Goal: Task Accomplishment & Management: Complete application form

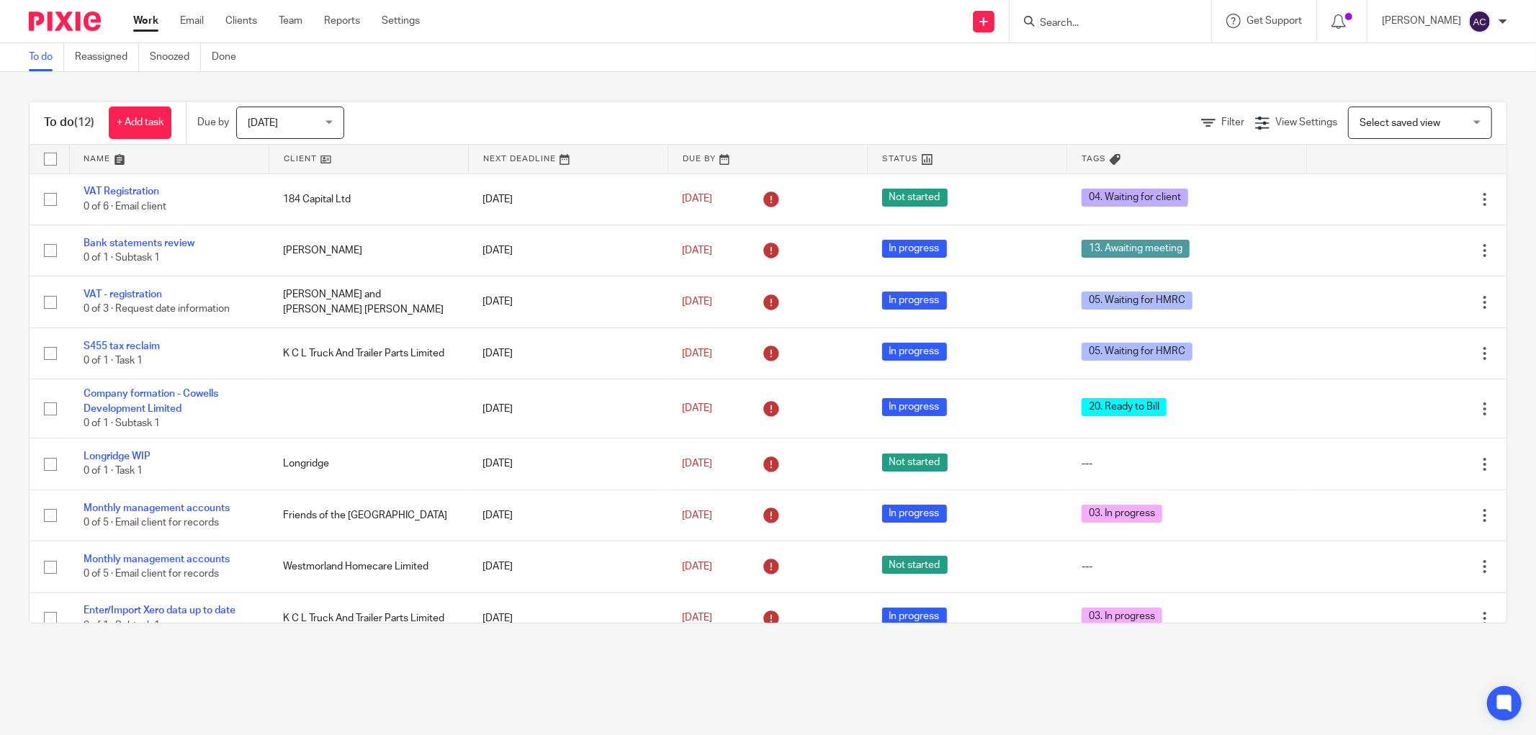
click at [1054, 22] on input "Search" at bounding box center [1103, 23] width 130 height 13
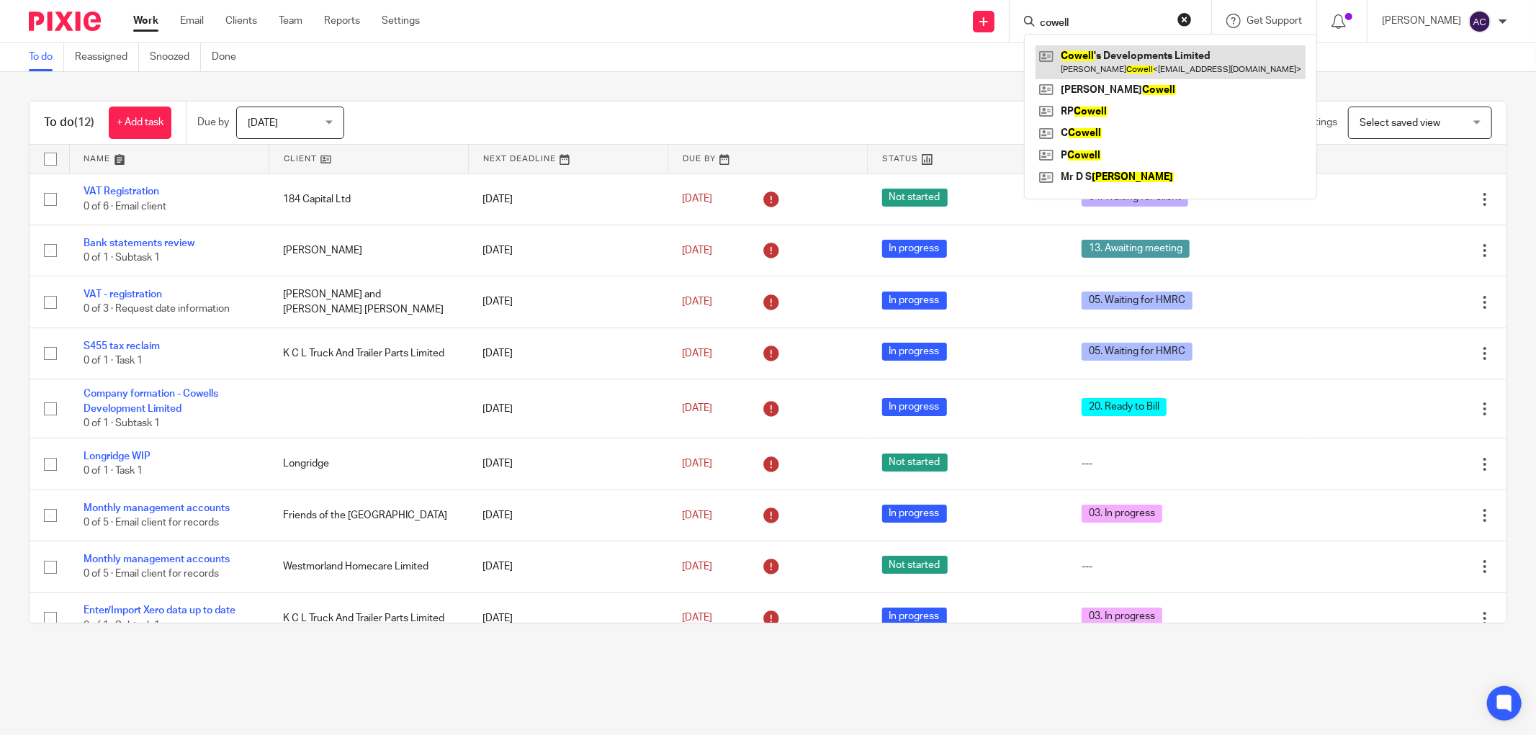
type input "cowell"
click at [1103, 63] on link at bounding box center [1171, 61] width 270 height 33
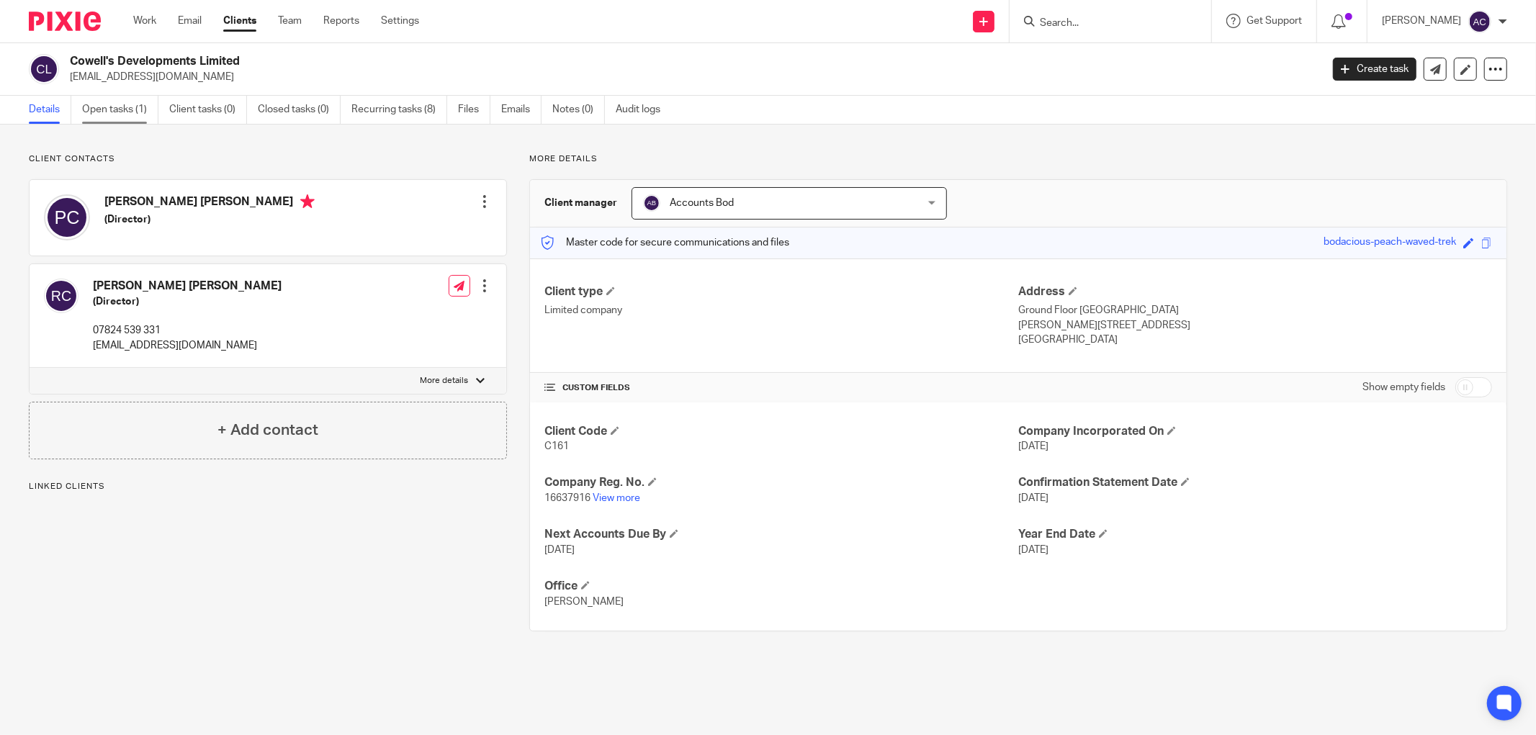
click at [109, 105] on link "Open tasks (1)" at bounding box center [120, 110] width 76 height 28
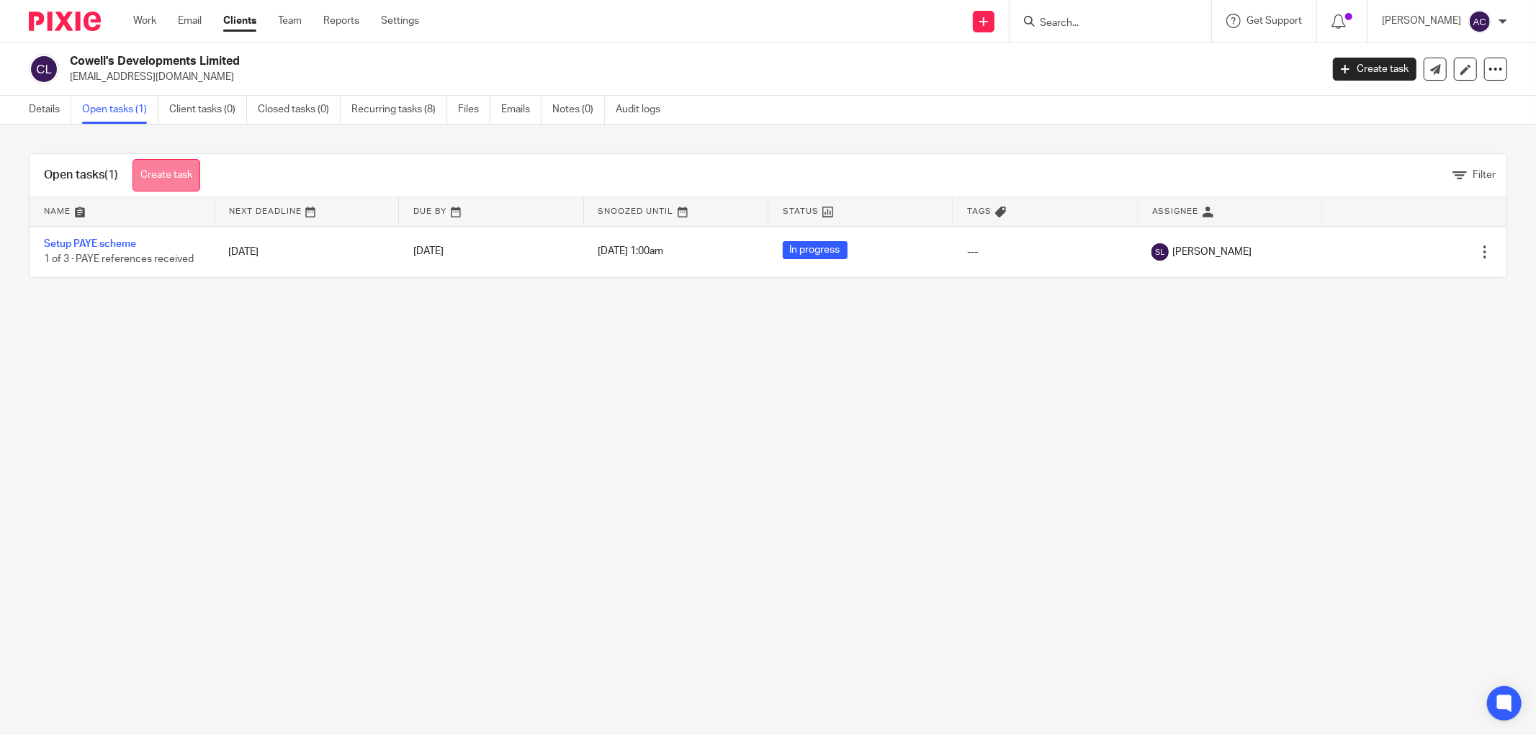
click at [152, 174] on link "Create task" at bounding box center [167, 175] width 68 height 32
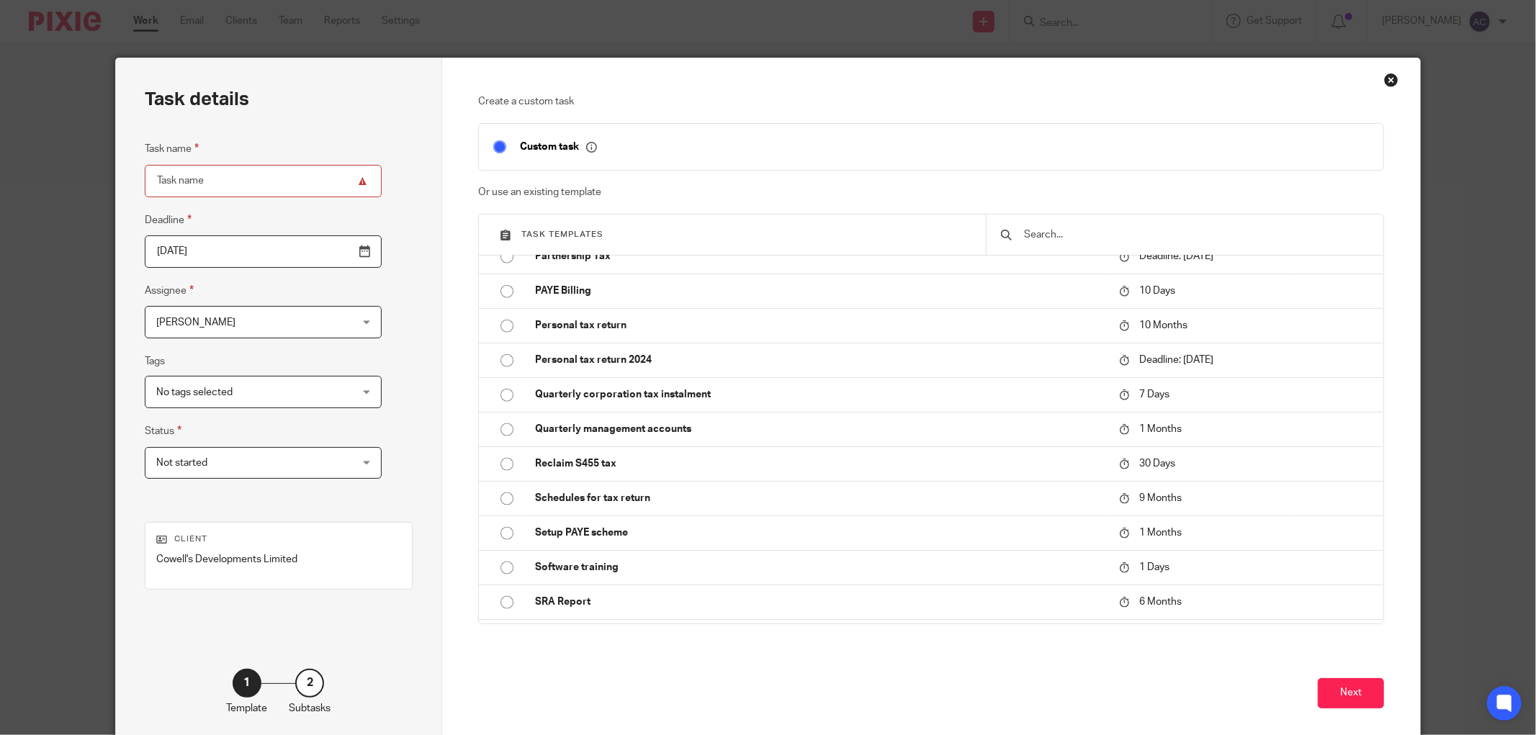
scroll to position [1775, 0]
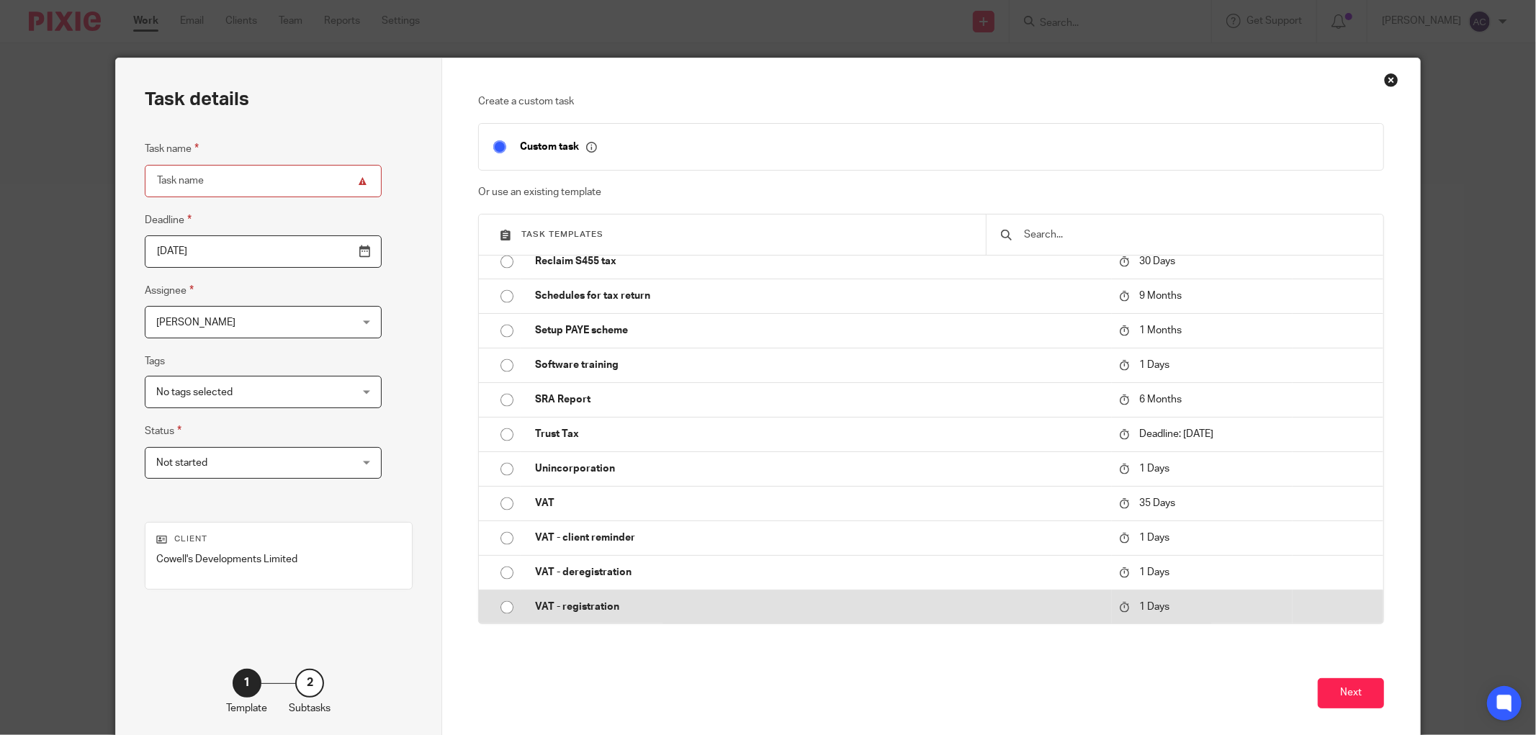
click at [498, 606] on input "radio" at bounding box center [506, 607] width 27 height 27
type input "2025-08-19"
type input "VAT - registration"
checkbox input "false"
radio input "false"
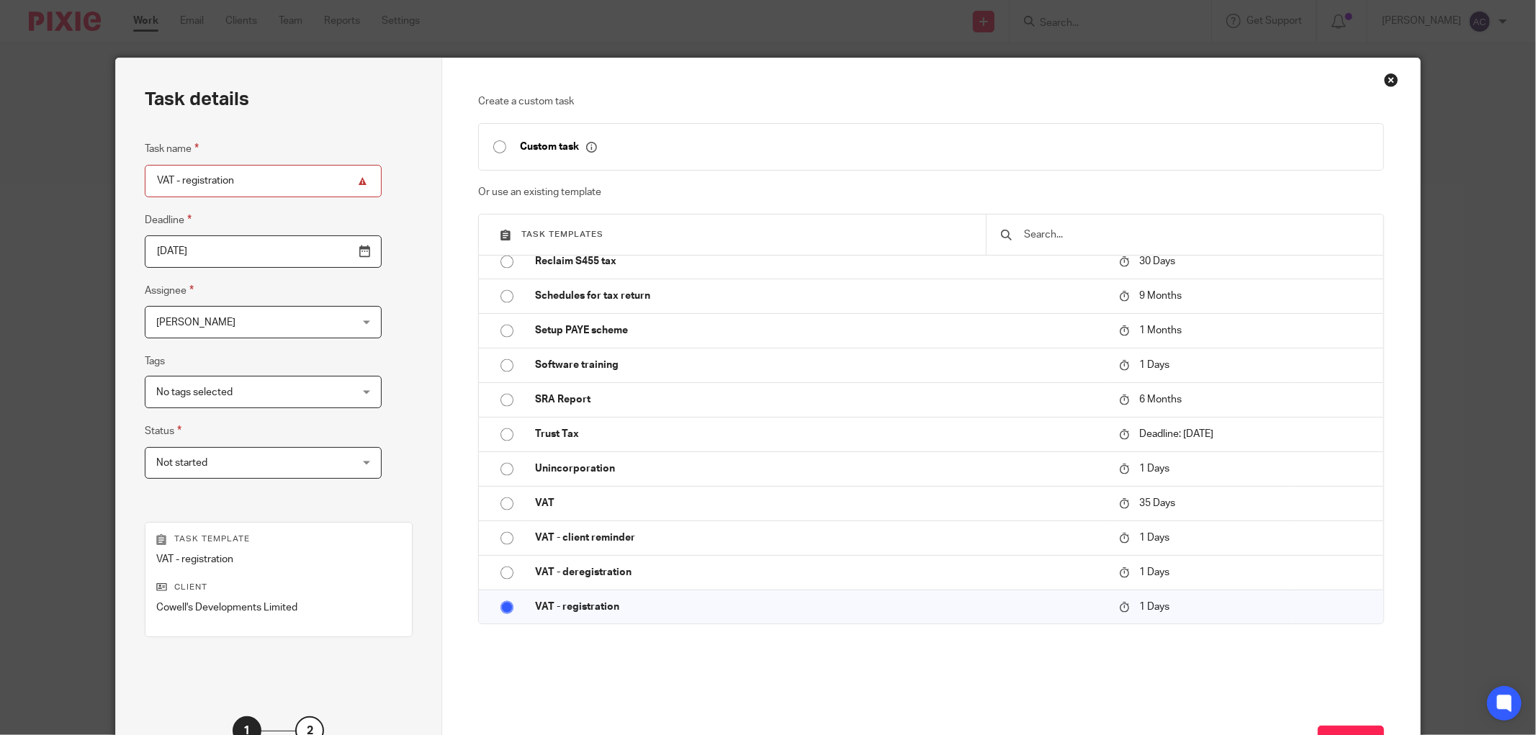
click at [326, 249] on input "2025-08-19" at bounding box center [263, 251] width 237 height 32
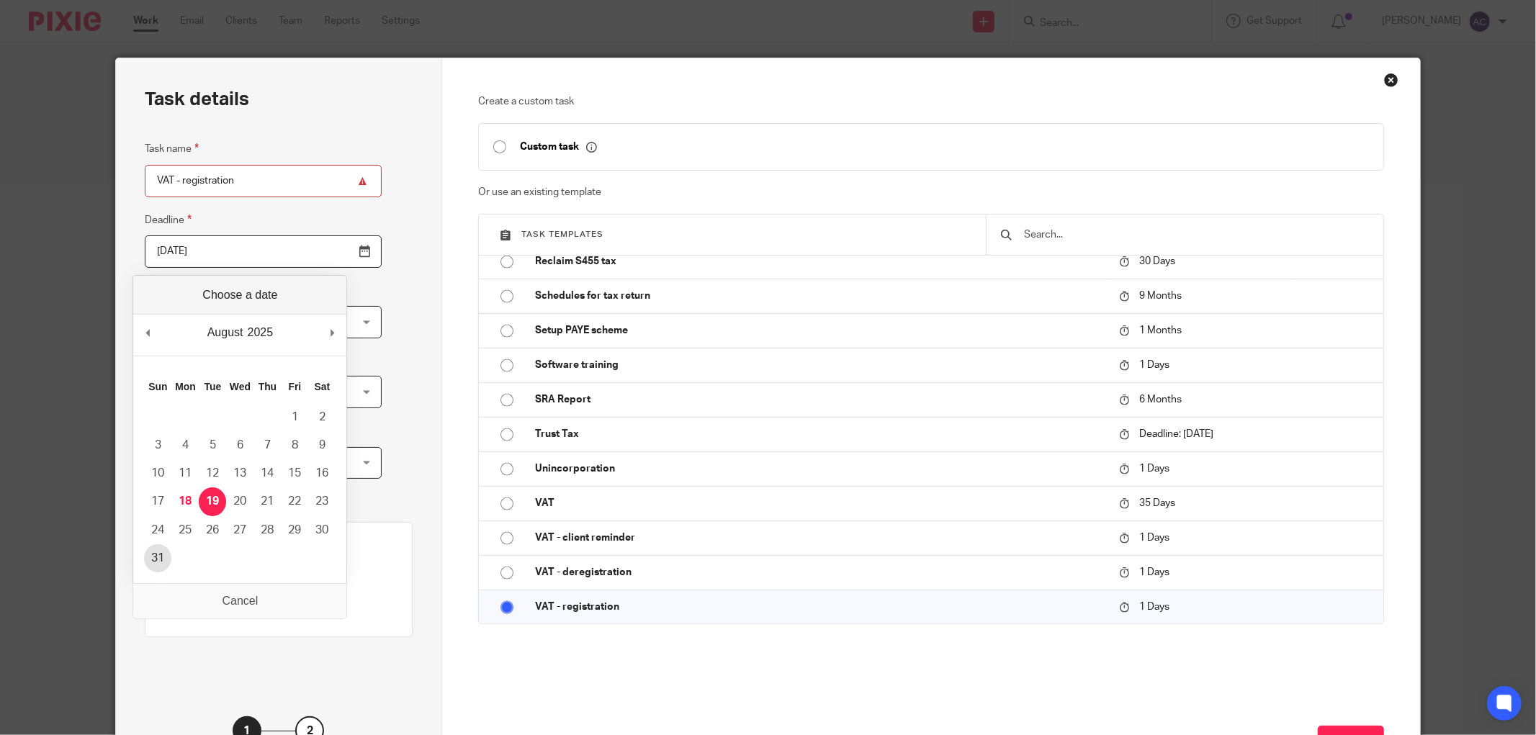
type input "2025-08-31"
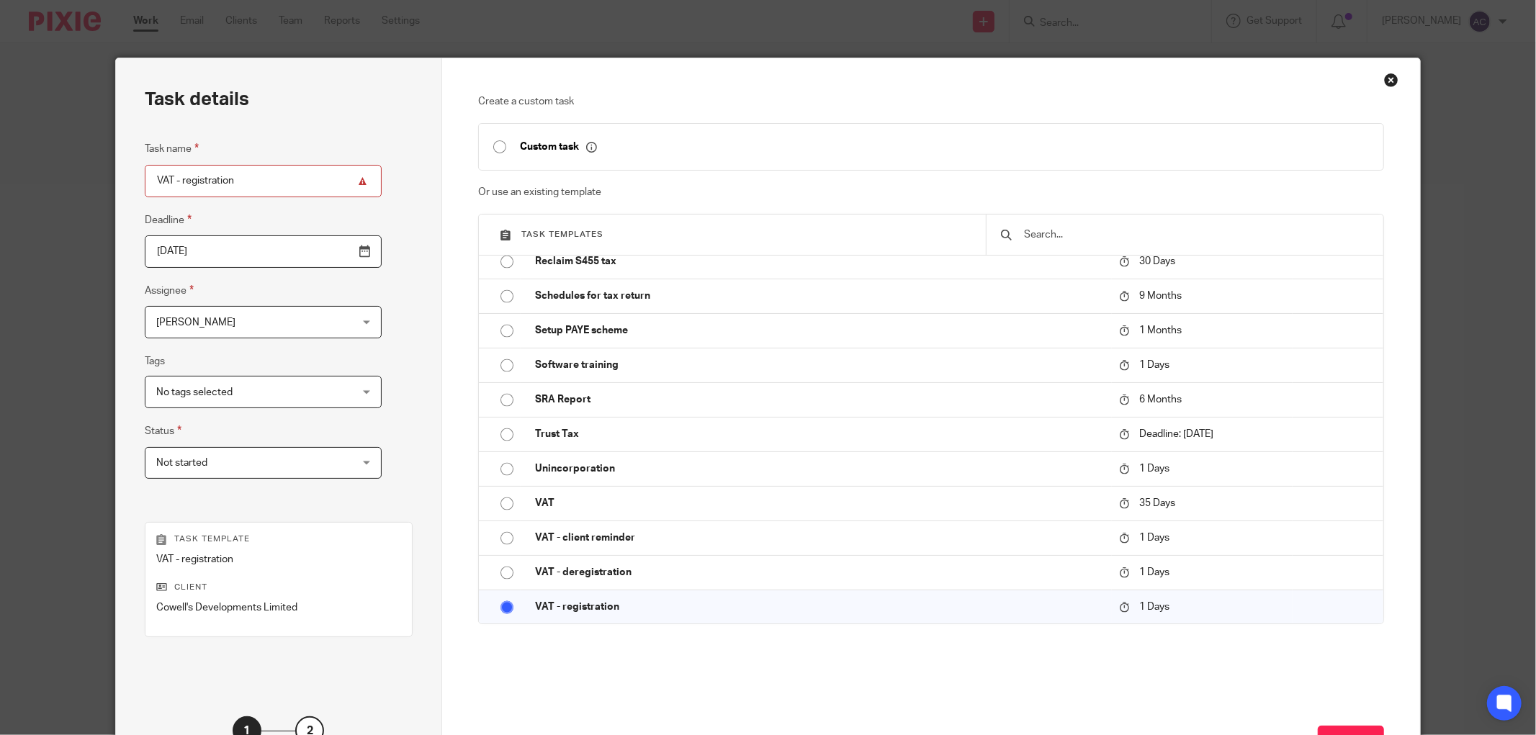
click at [220, 468] on span "Not started" at bounding box center [246, 463] width 180 height 30
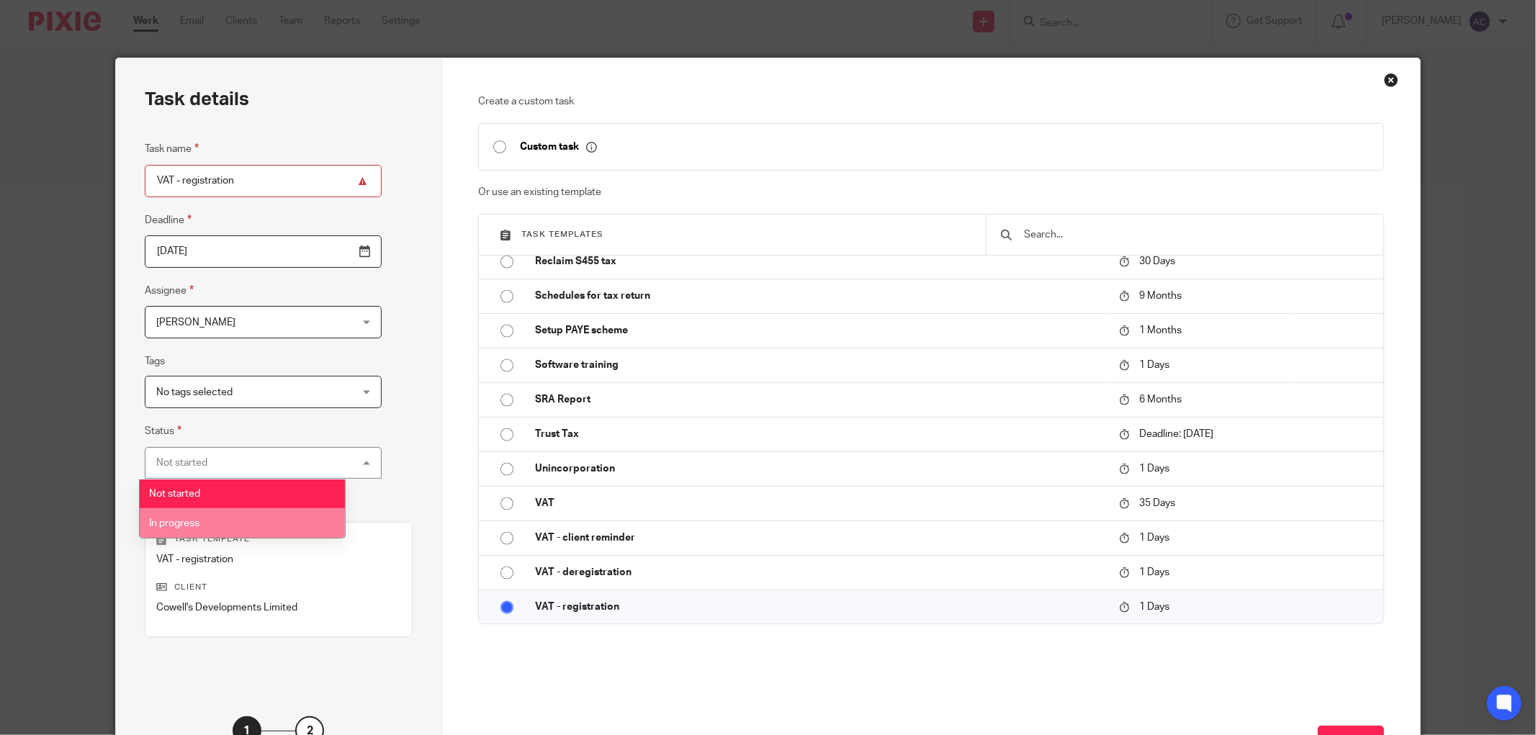
click at [216, 528] on li "In progress" at bounding box center [242, 523] width 205 height 30
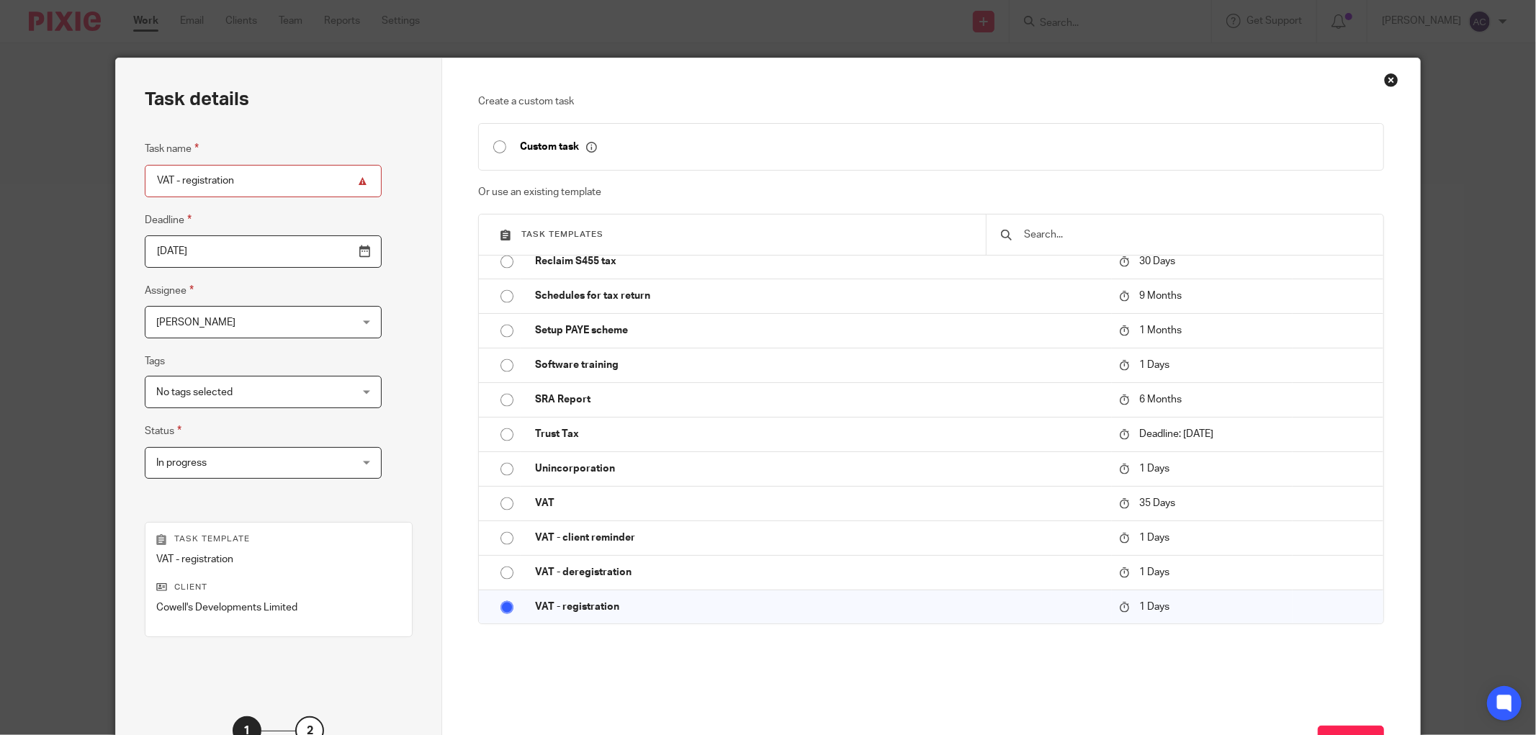
click at [269, 380] on span "No tags selected" at bounding box center [246, 392] width 180 height 30
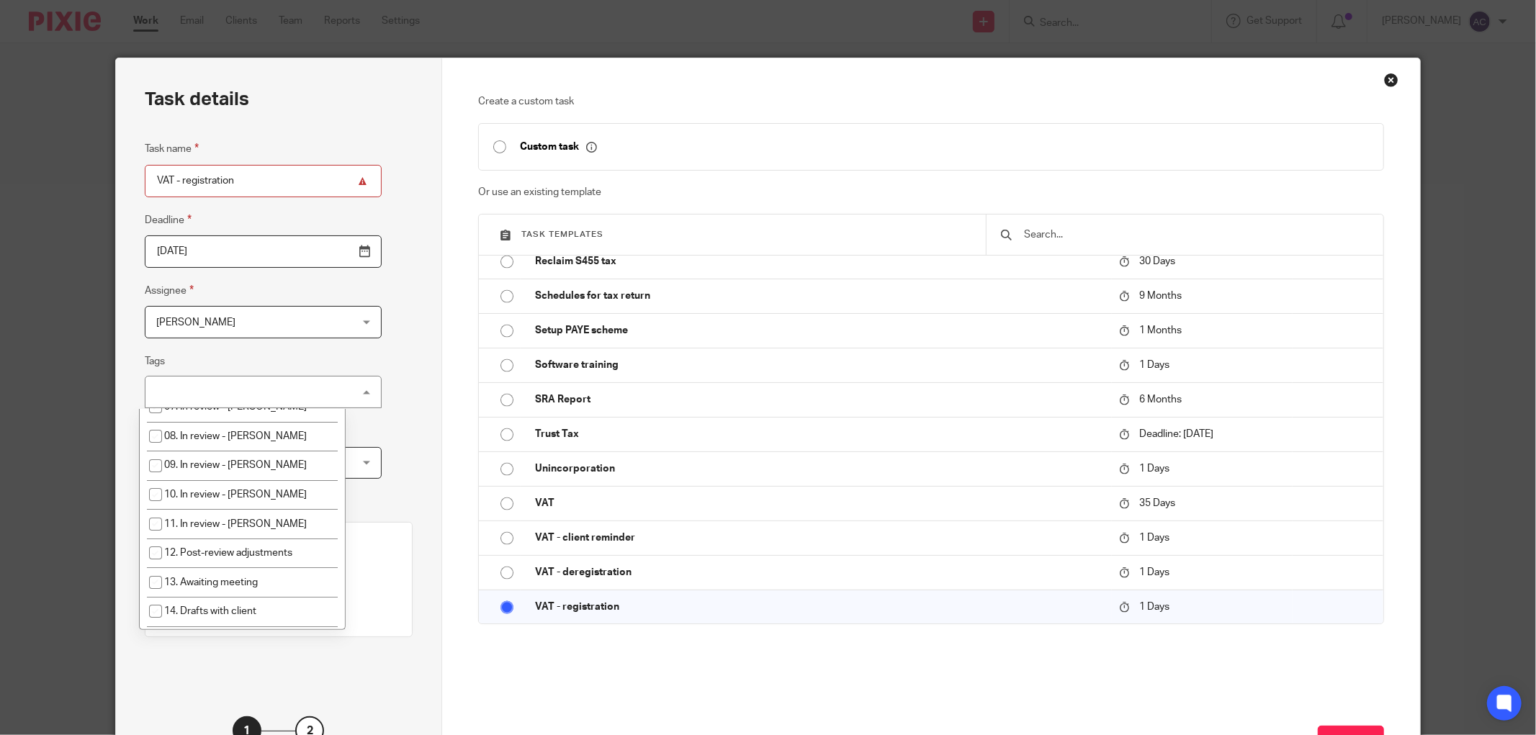
scroll to position [384, 0]
click at [203, 534] on li "17. Out for signature - electronic" at bounding box center [242, 522] width 205 height 30
checkbox input "true"
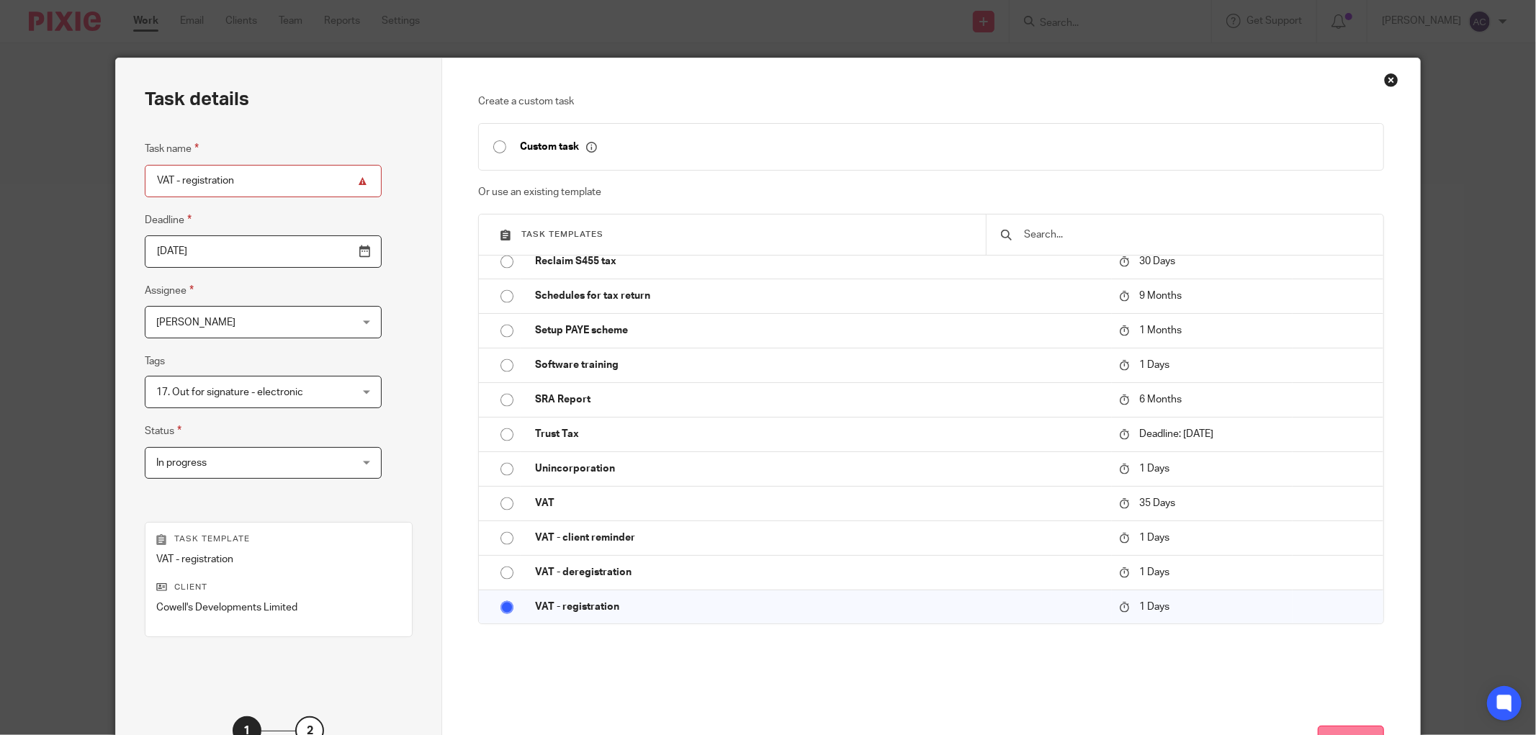
click at [1355, 729] on button "Next" at bounding box center [1351, 741] width 66 height 31
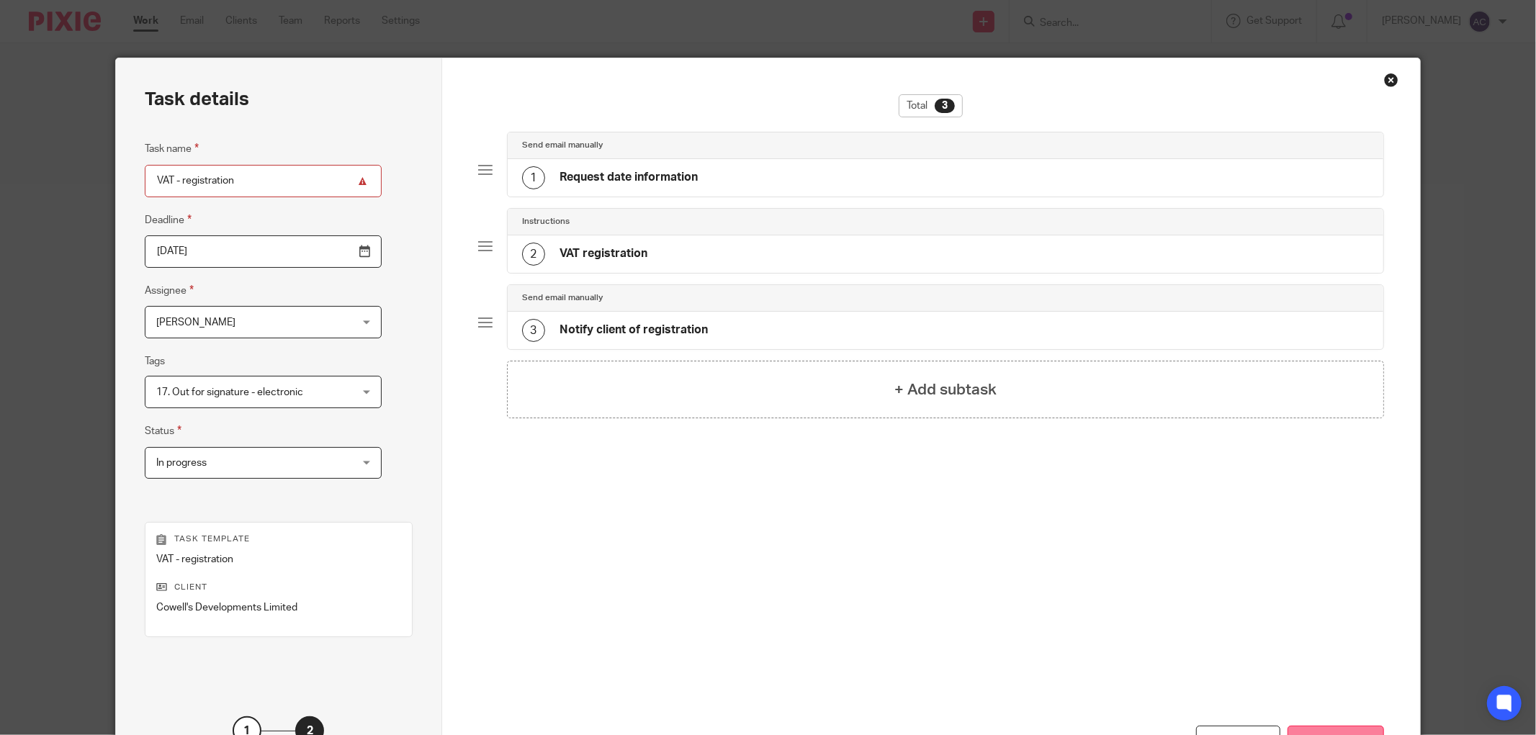
click at [1340, 728] on button "Create task" at bounding box center [1336, 741] width 97 height 31
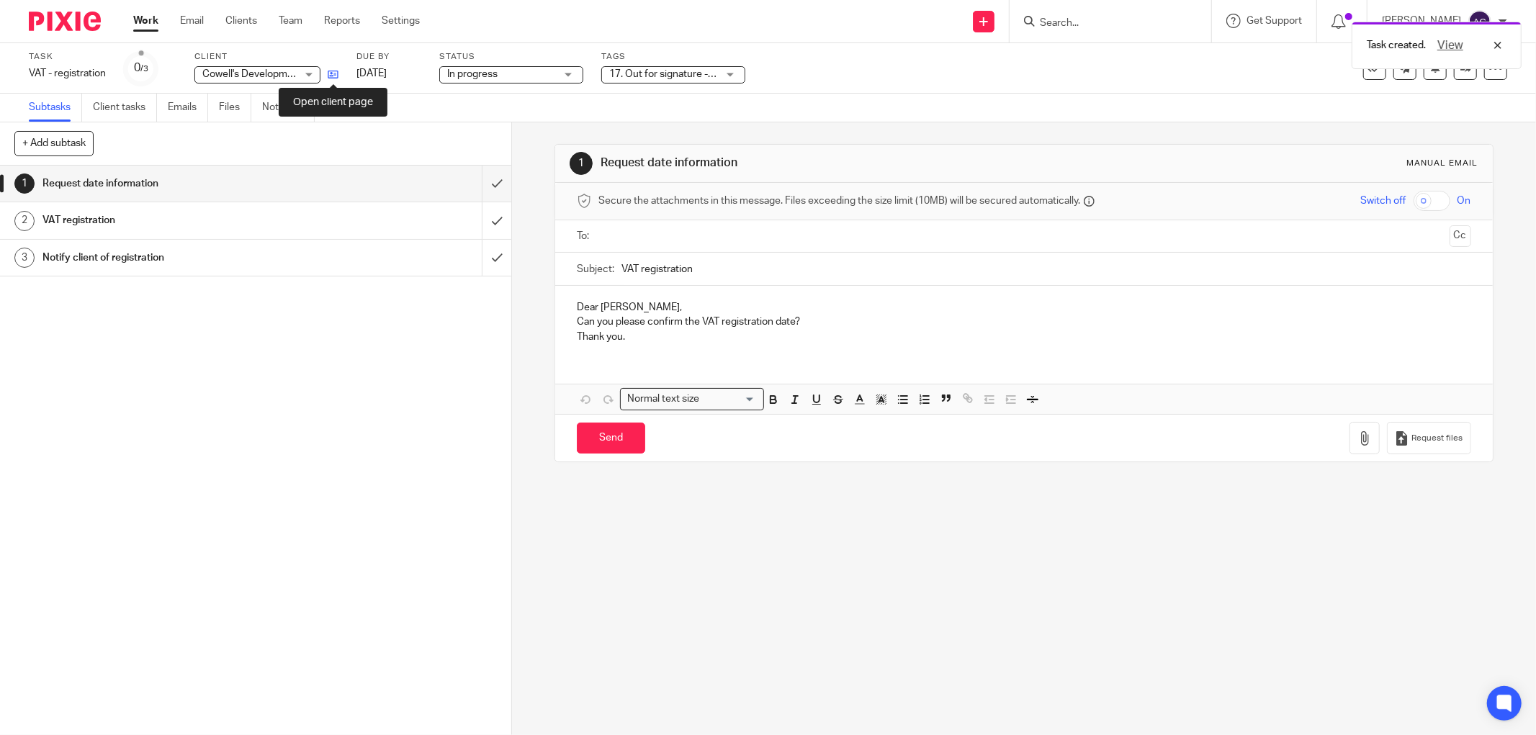
click at [328, 76] on icon at bounding box center [333, 74] width 11 height 11
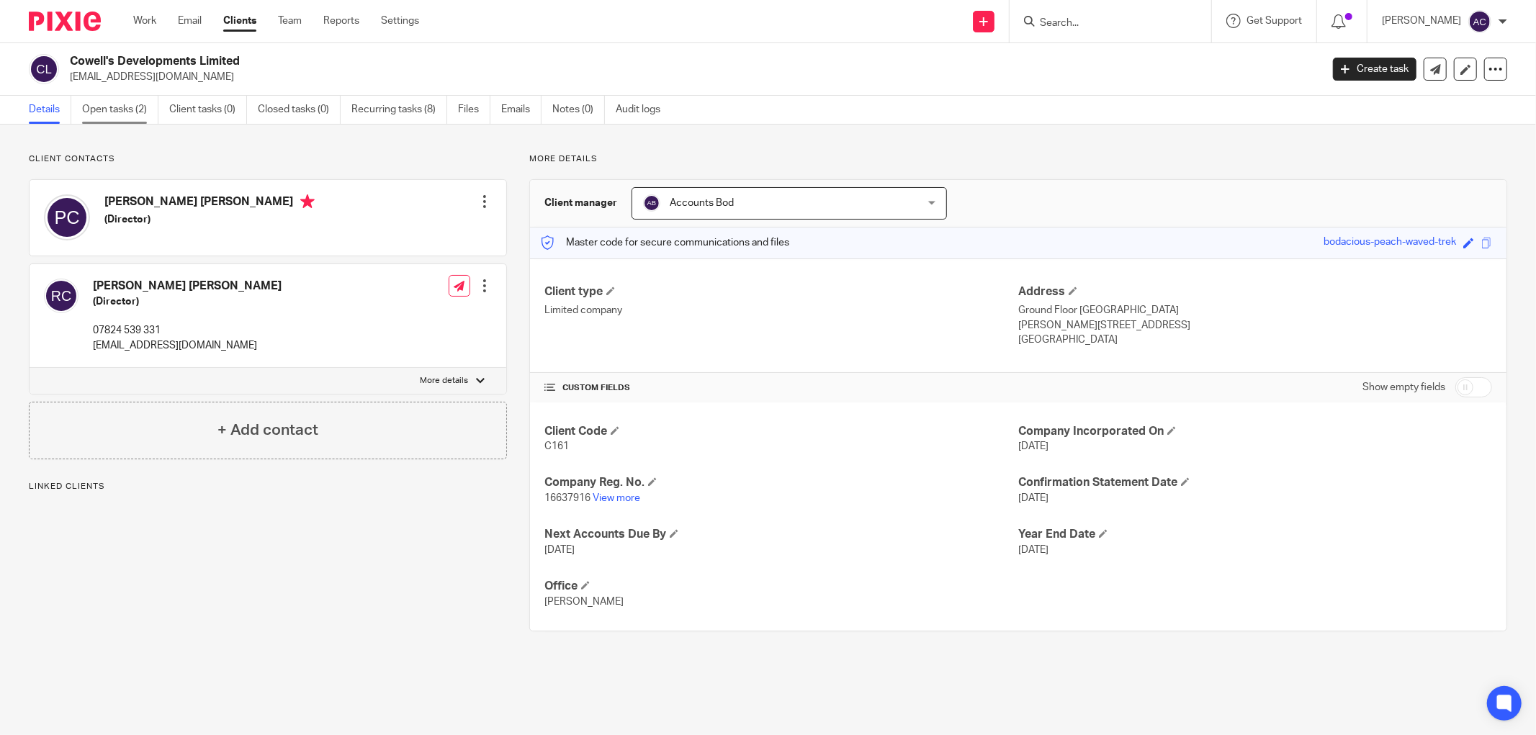
click at [127, 109] on link "Open tasks (2)" at bounding box center [120, 110] width 76 height 28
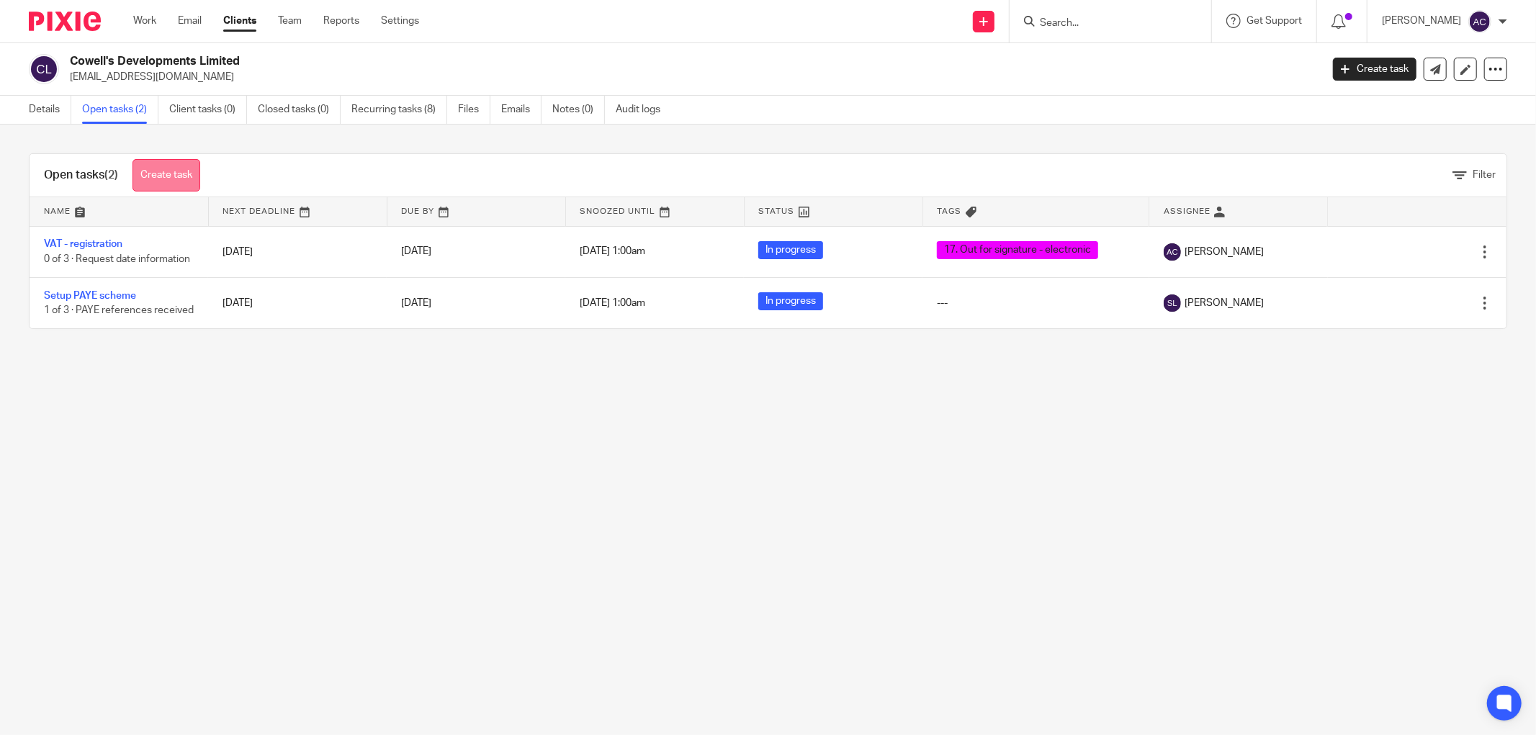
click at [175, 176] on link "Create task" at bounding box center [167, 175] width 68 height 32
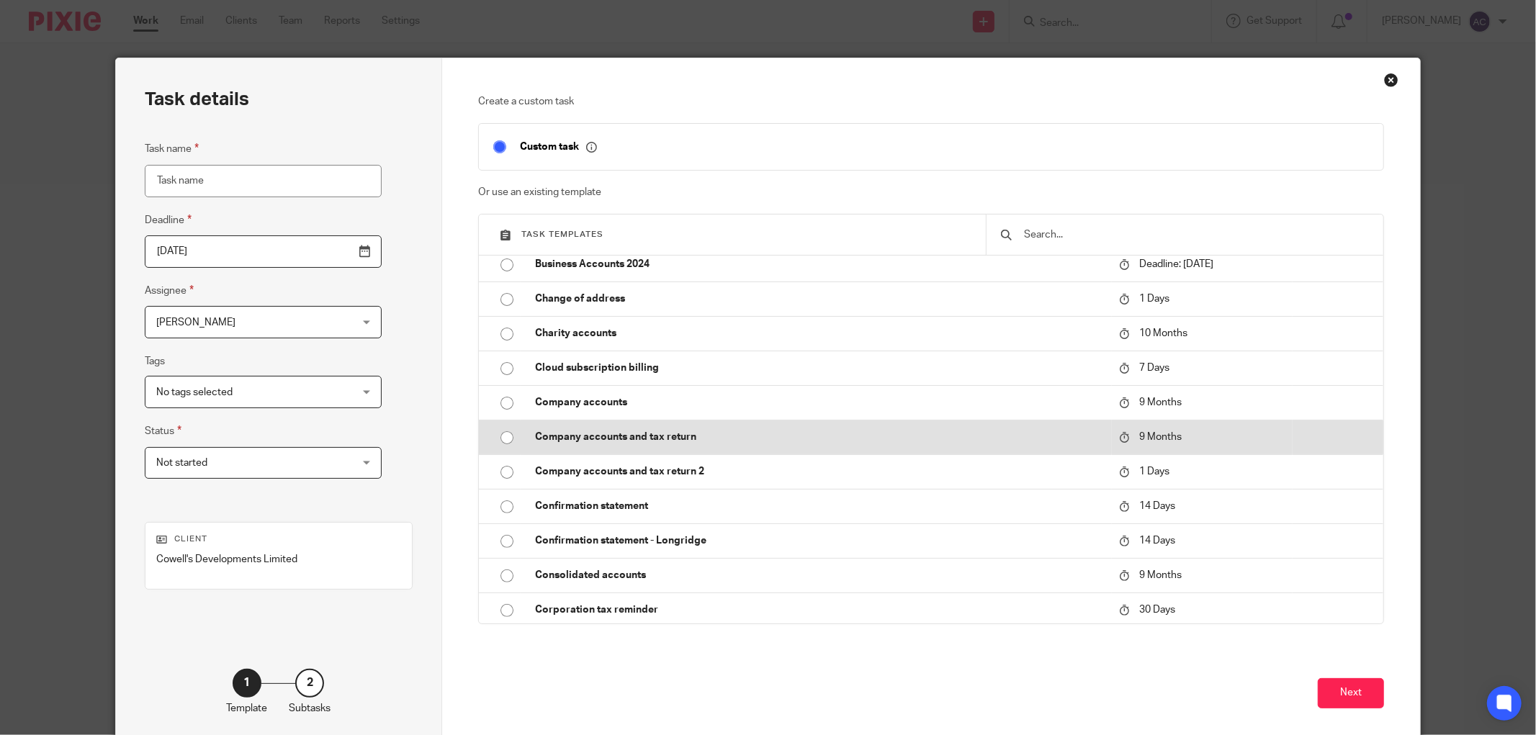
scroll to position [400, 0]
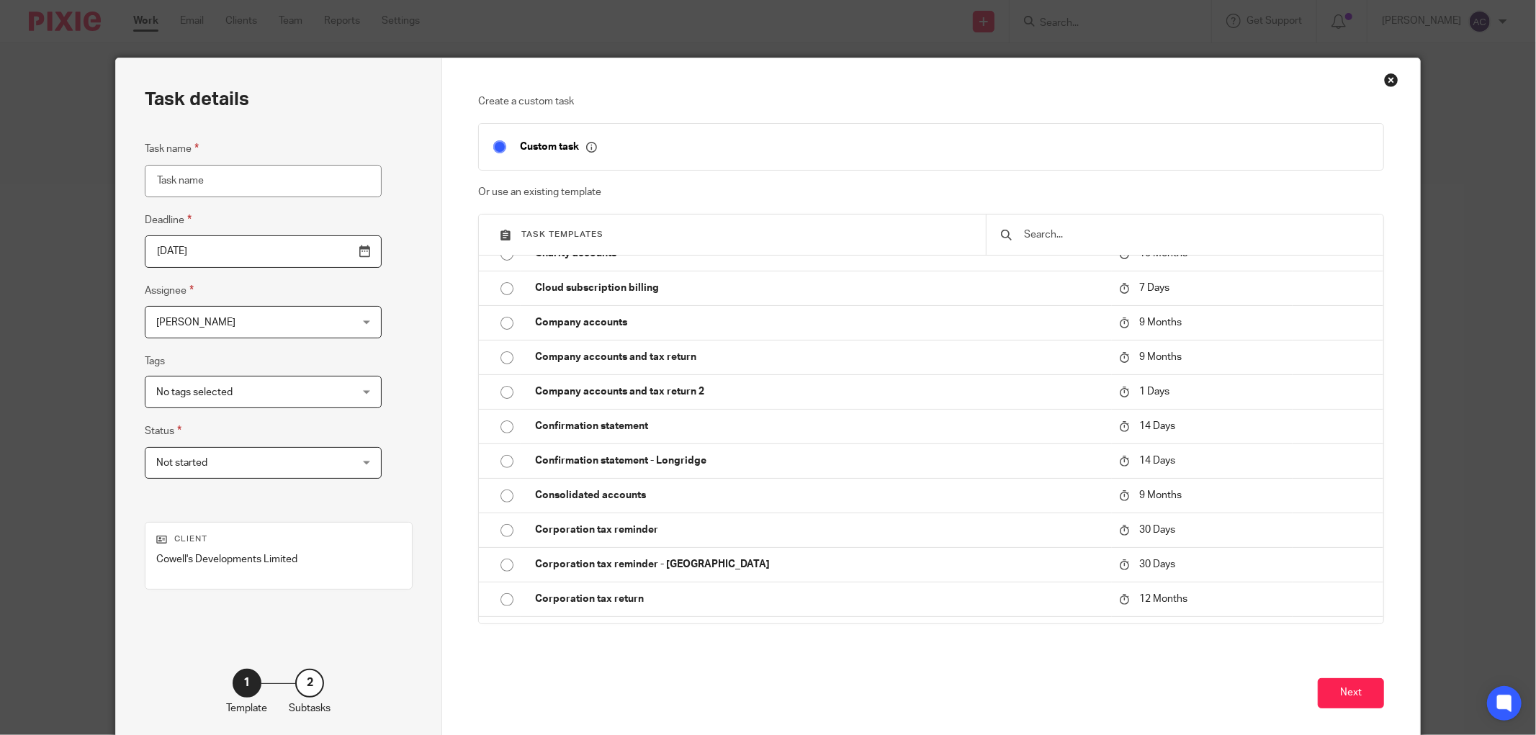
click at [231, 192] on input "Task name" at bounding box center [263, 181] width 237 height 32
click at [231, 177] on input "Task name" at bounding box center [263, 181] width 237 height 32
type input "c"
click at [1384, 76] on div "Close this dialog window" at bounding box center [1391, 80] width 14 height 14
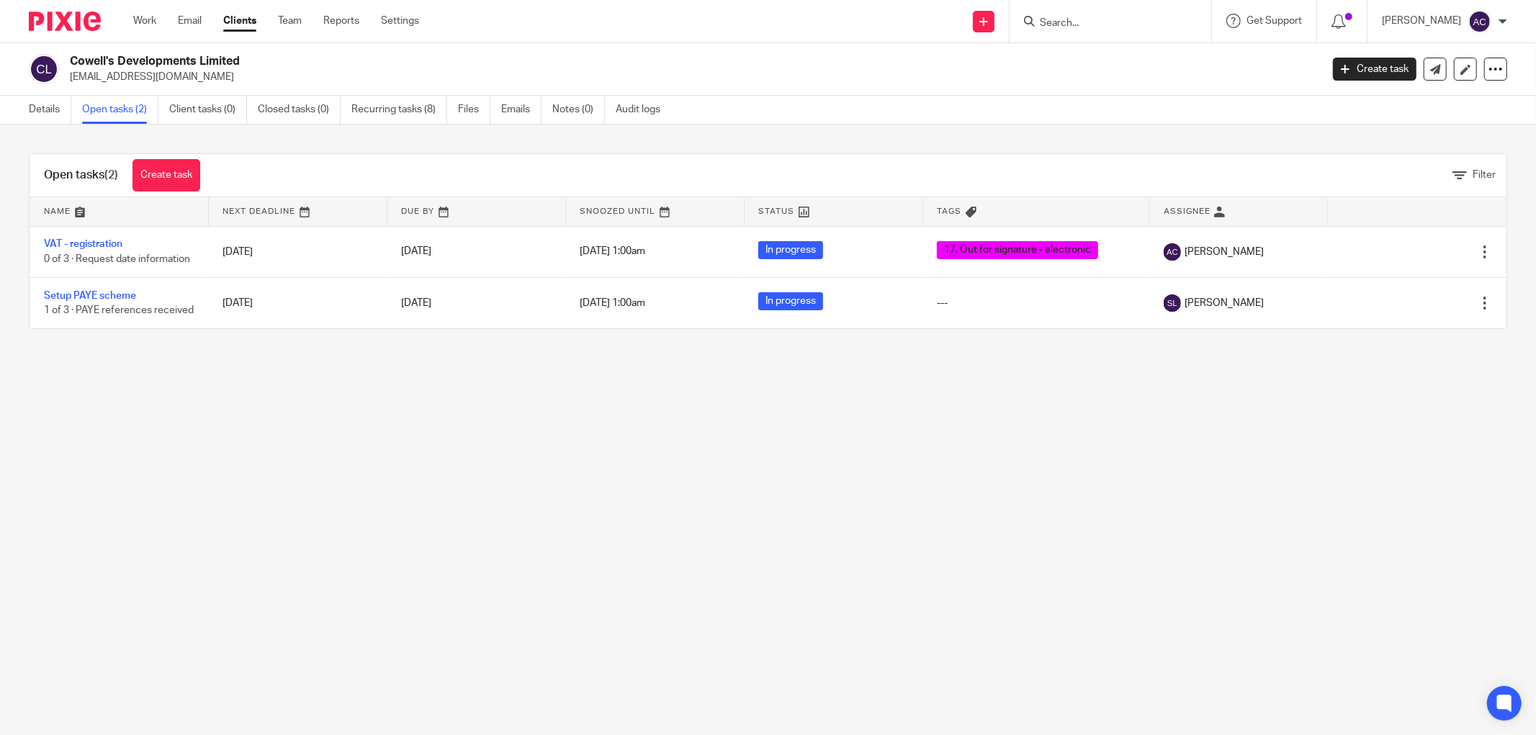
click at [462, 431] on main "Cowell's Developments Limited ryancowell10@gmail.com Create task Update from Co…" at bounding box center [768, 367] width 1536 height 735
click at [1489, 73] on icon at bounding box center [1496, 69] width 14 height 14
click at [1456, 103] on link "Update from Companies House" at bounding box center [1405, 105] width 159 height 21
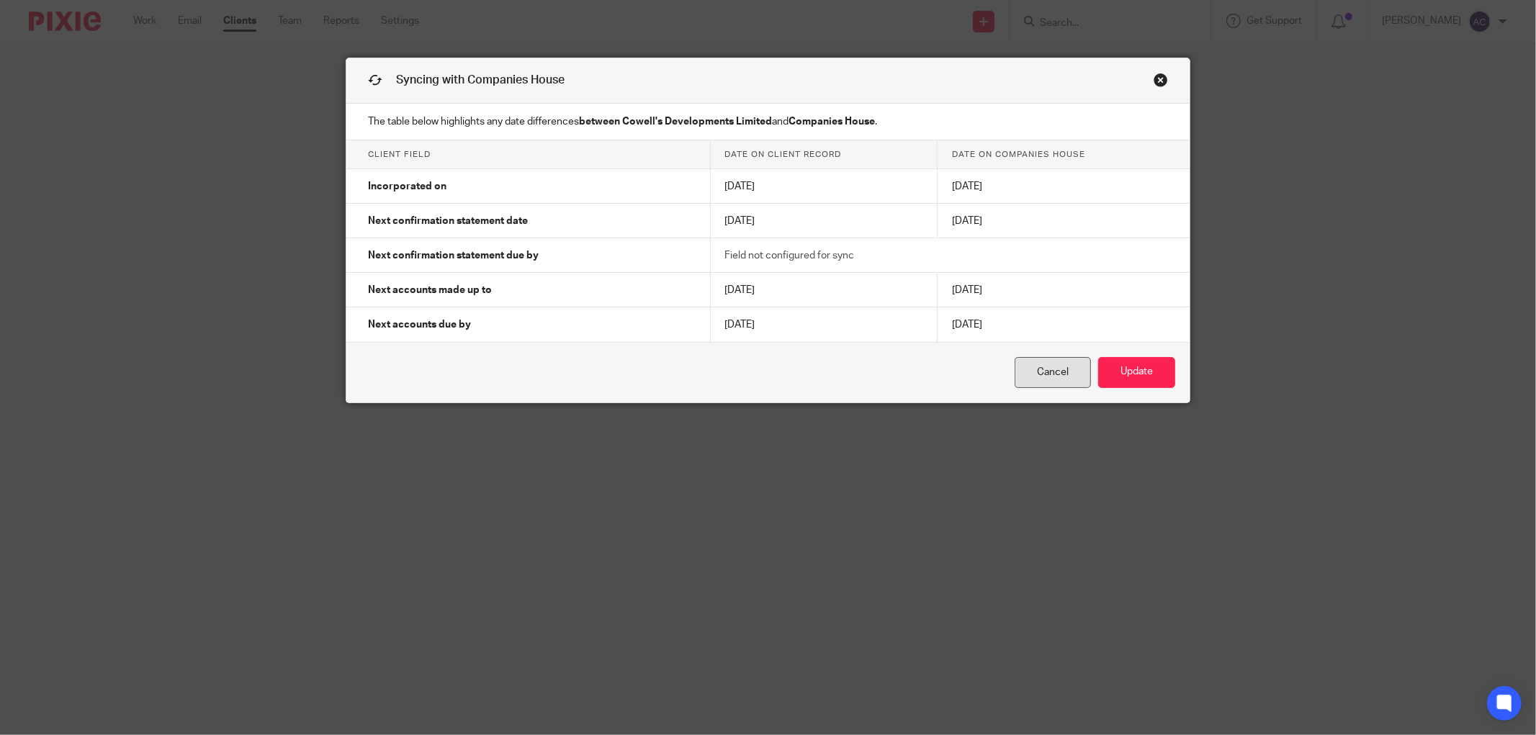
click at [1044, 367] on link "Cancel" at bounding box center [1053, 372] width 76 height 31
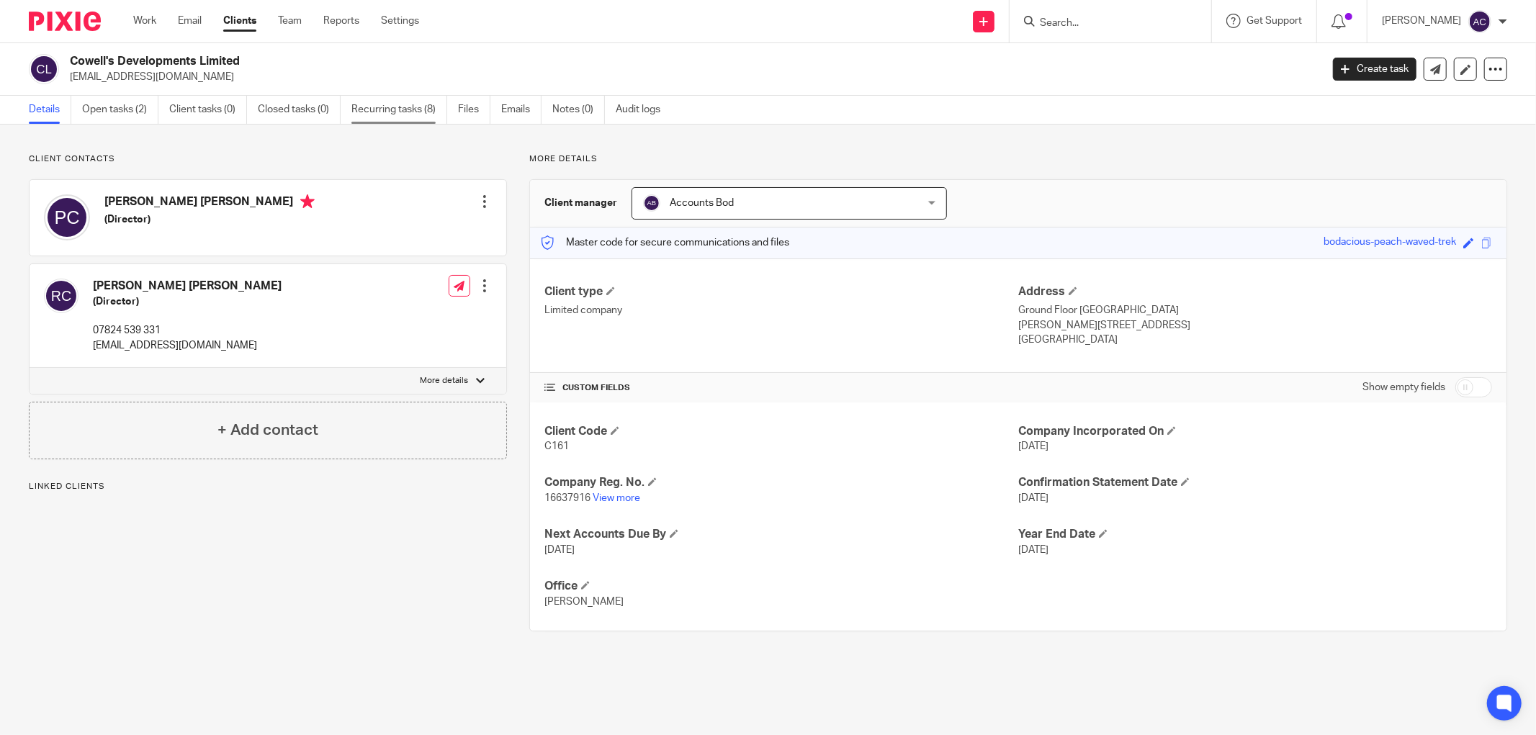
click at [390, 97] on link "Recurring tasks (8)" at bounding box center [399, 110] width 96 height 28
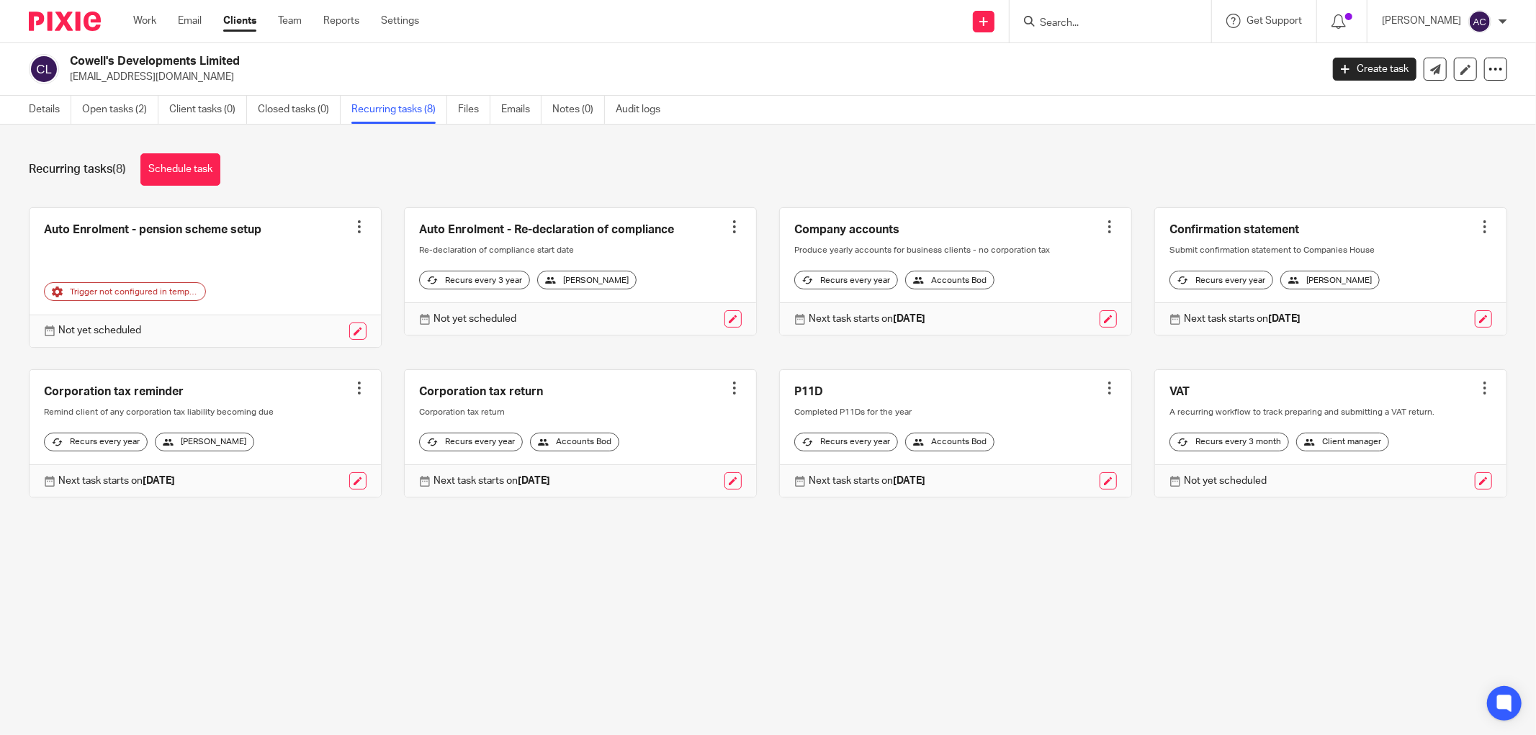
click at [1103, 227] on div at bounding box center [1110, 227] width 14 height 14
click at [1067, 315] on span "Cancel schedule" at bounding box center [1039, 318] width 76 height 10
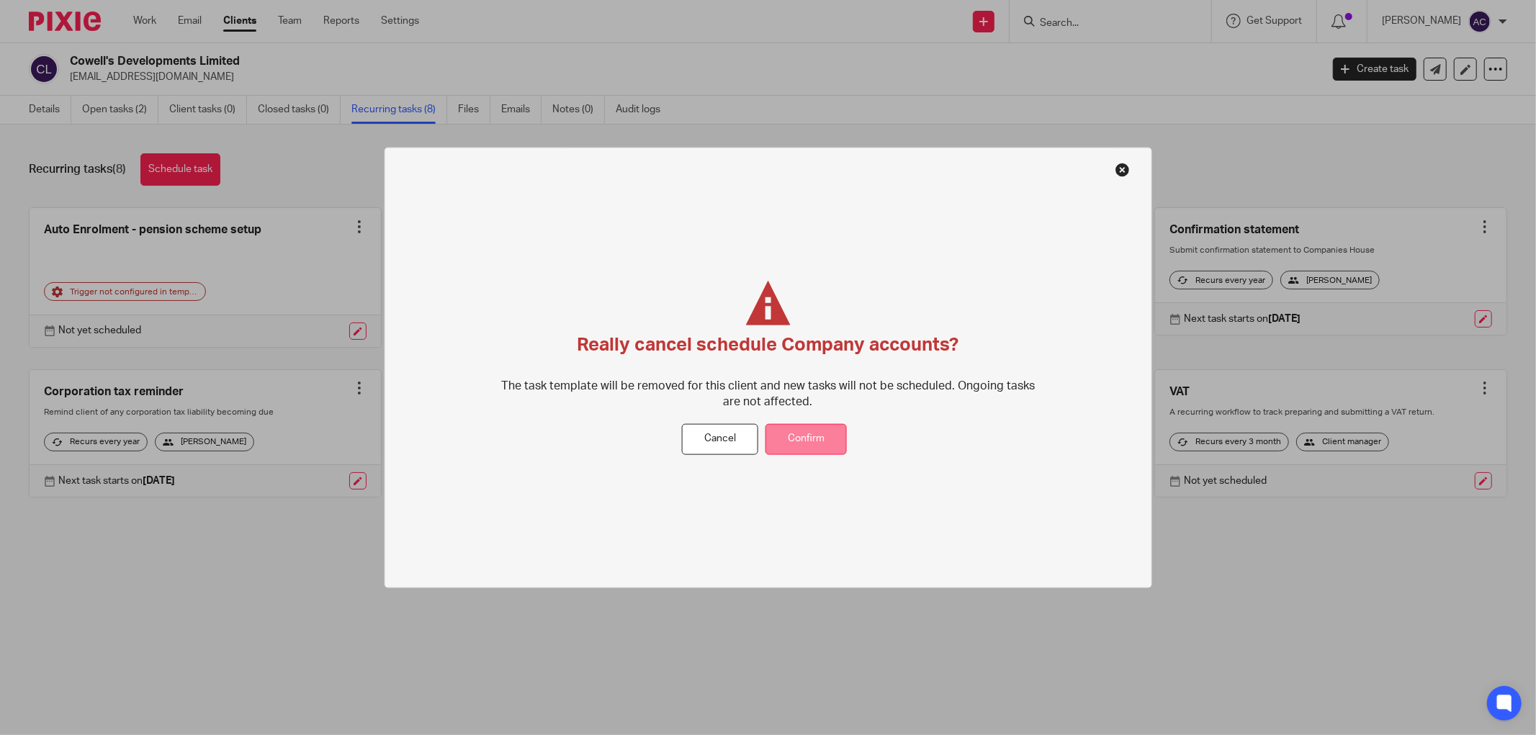
click at [788, 431] on button "Confirm" at bounding box center [806, 439] width 81 height 31
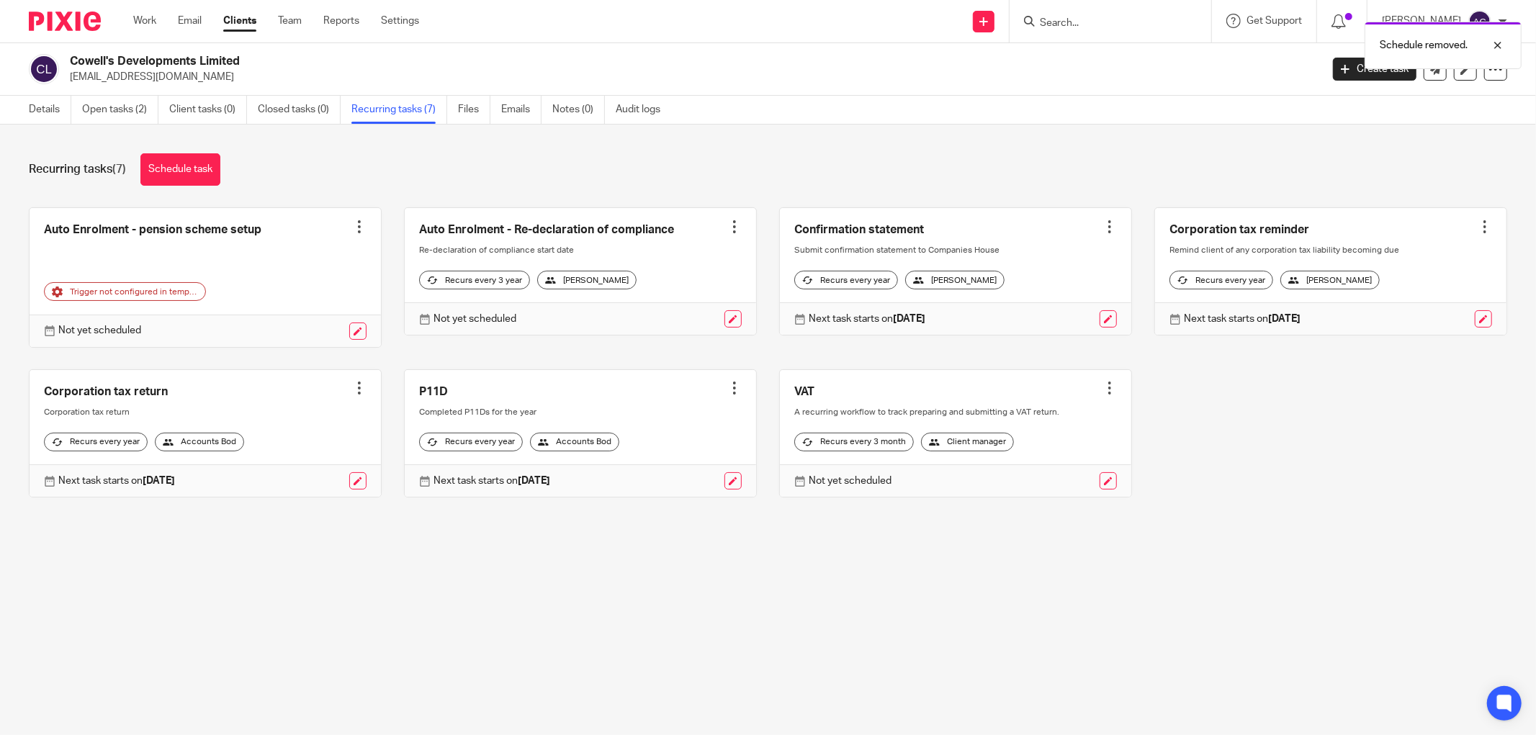
click at [352, 392] on div at bounding box center [359, 388] width 14 height 14
click at [334, 483] on span "Cancel schedule" at bounding box center [300, 480] width 76 height 10
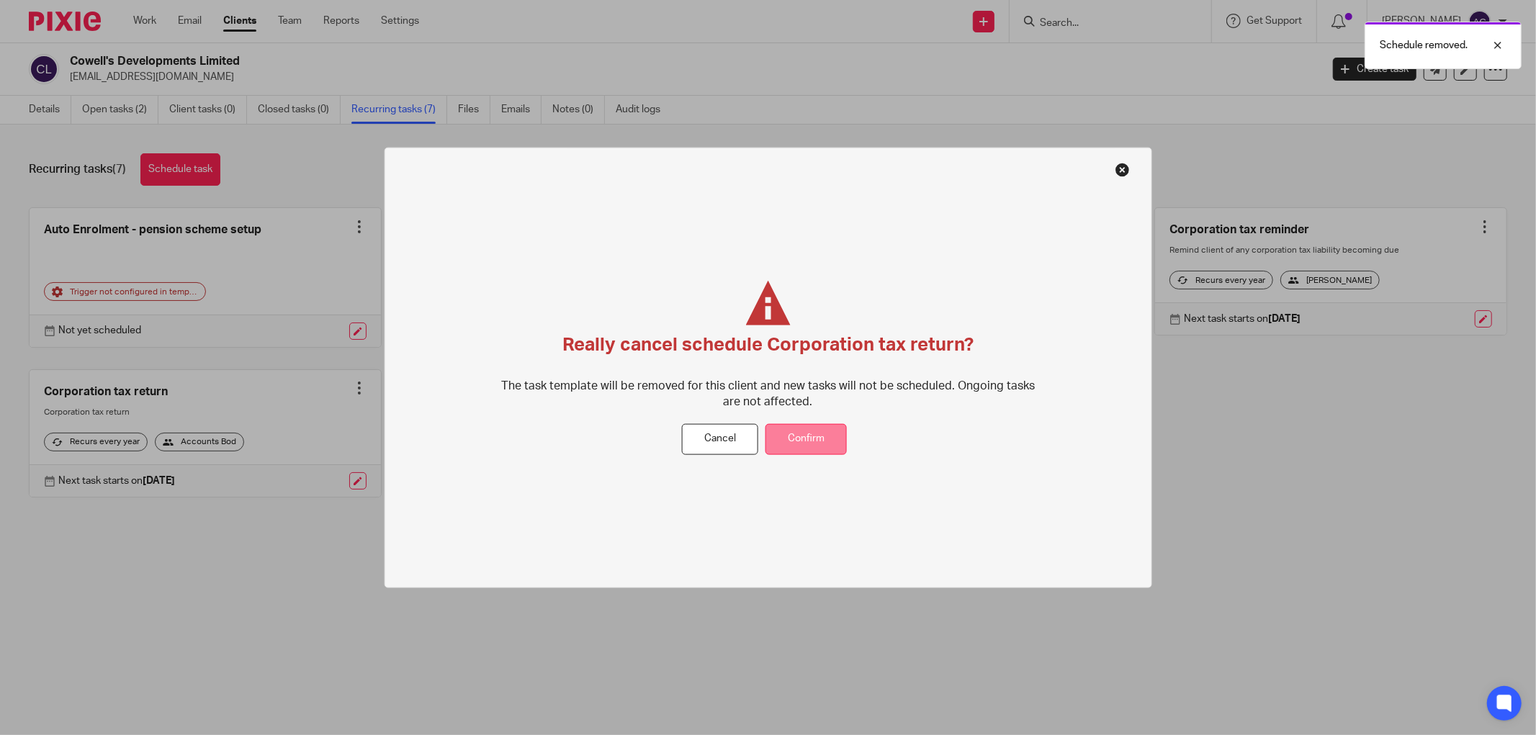
click at [797, 447] on button "Confirm" at bounding box center [806, 439] width 81 height 31
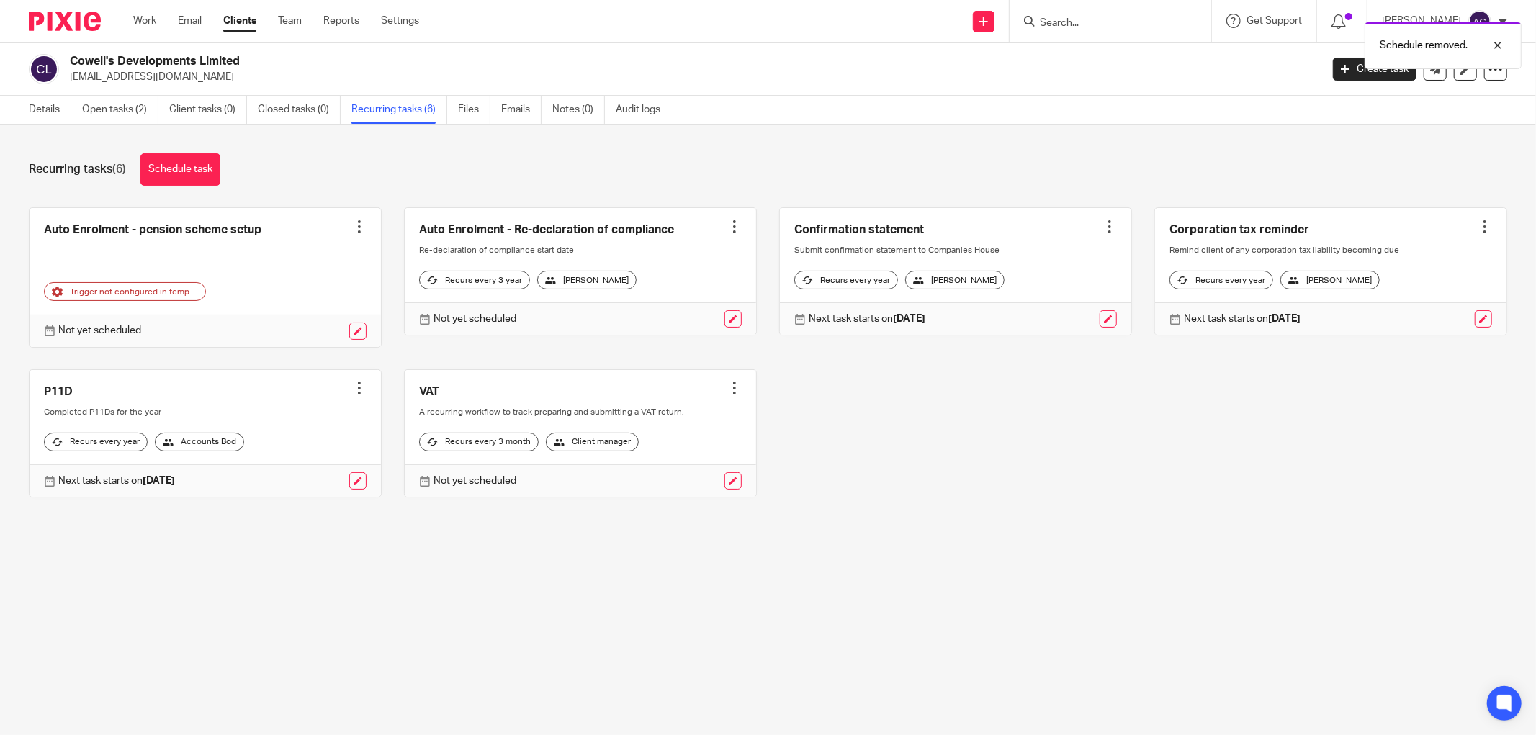
click at [354, 392] on div at bounding box center [359, 388] width 14 height 14
click at [324, 483] on span "Cancel schedule" at bounding box center [300, 480] width 76 height 10
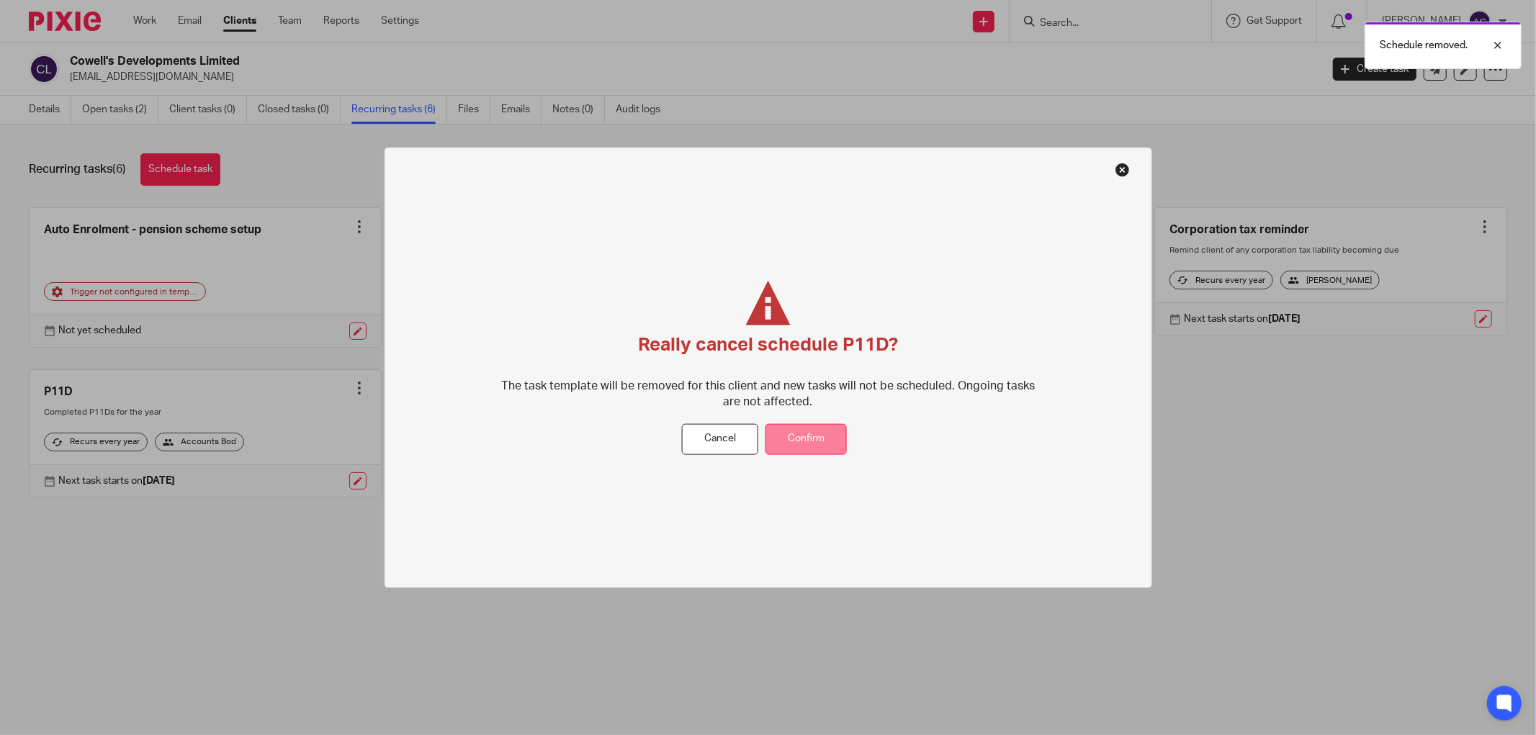
click at [807, 443] on button "Confirm" at bounding box center [806, 439] width 81 height 31
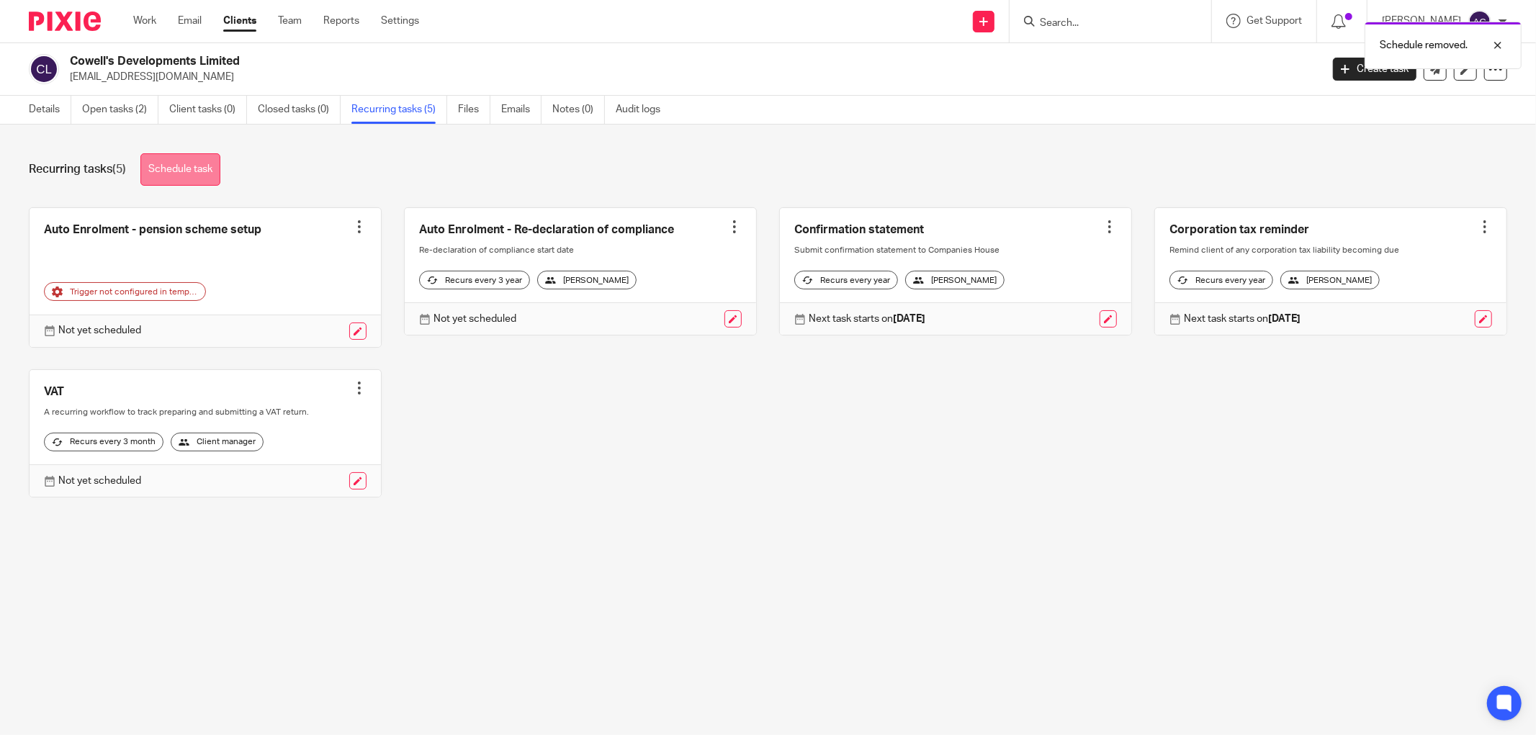
click at [197, 182] on link "Schedule task" at bounding box center [180, 169] width 80 height 32
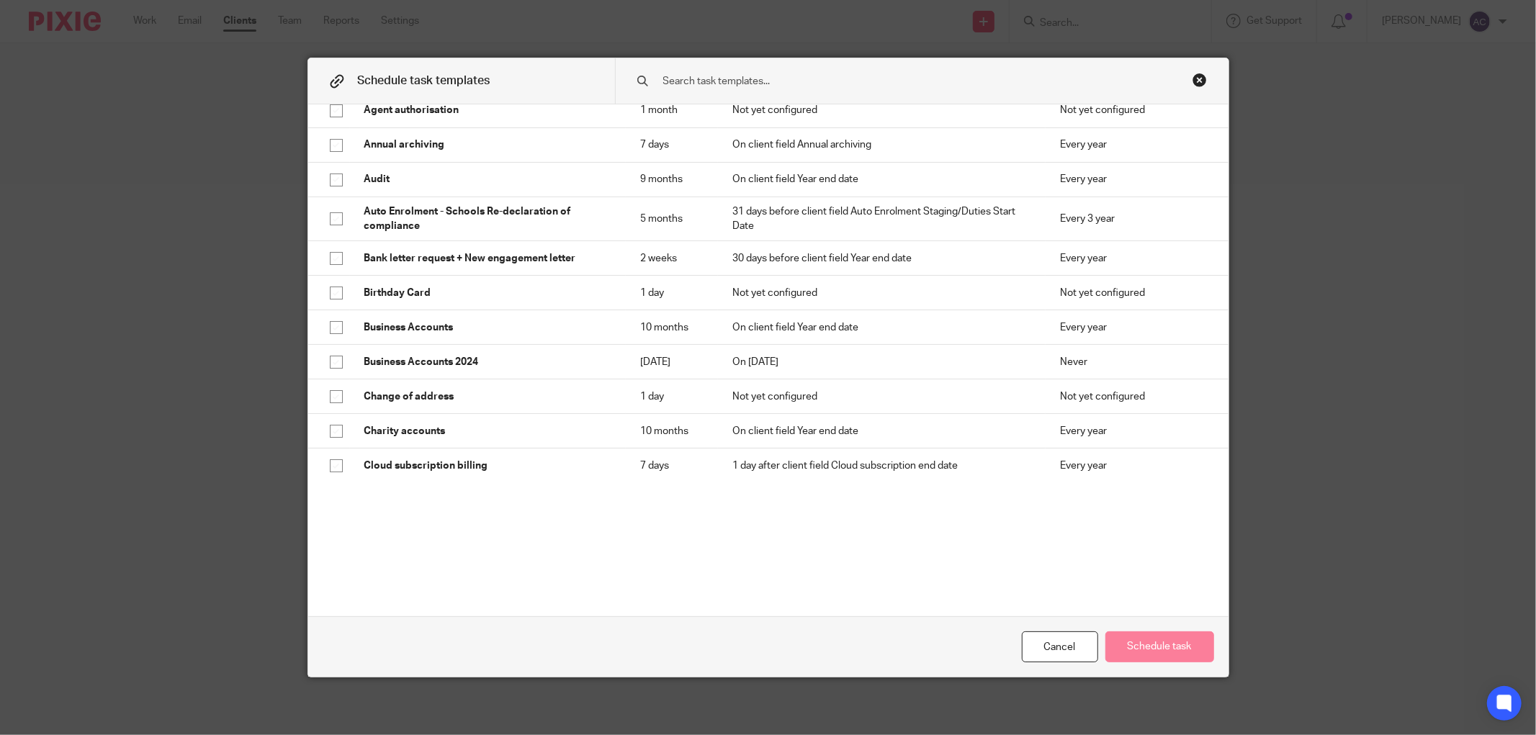
scroll to position [240, 0]
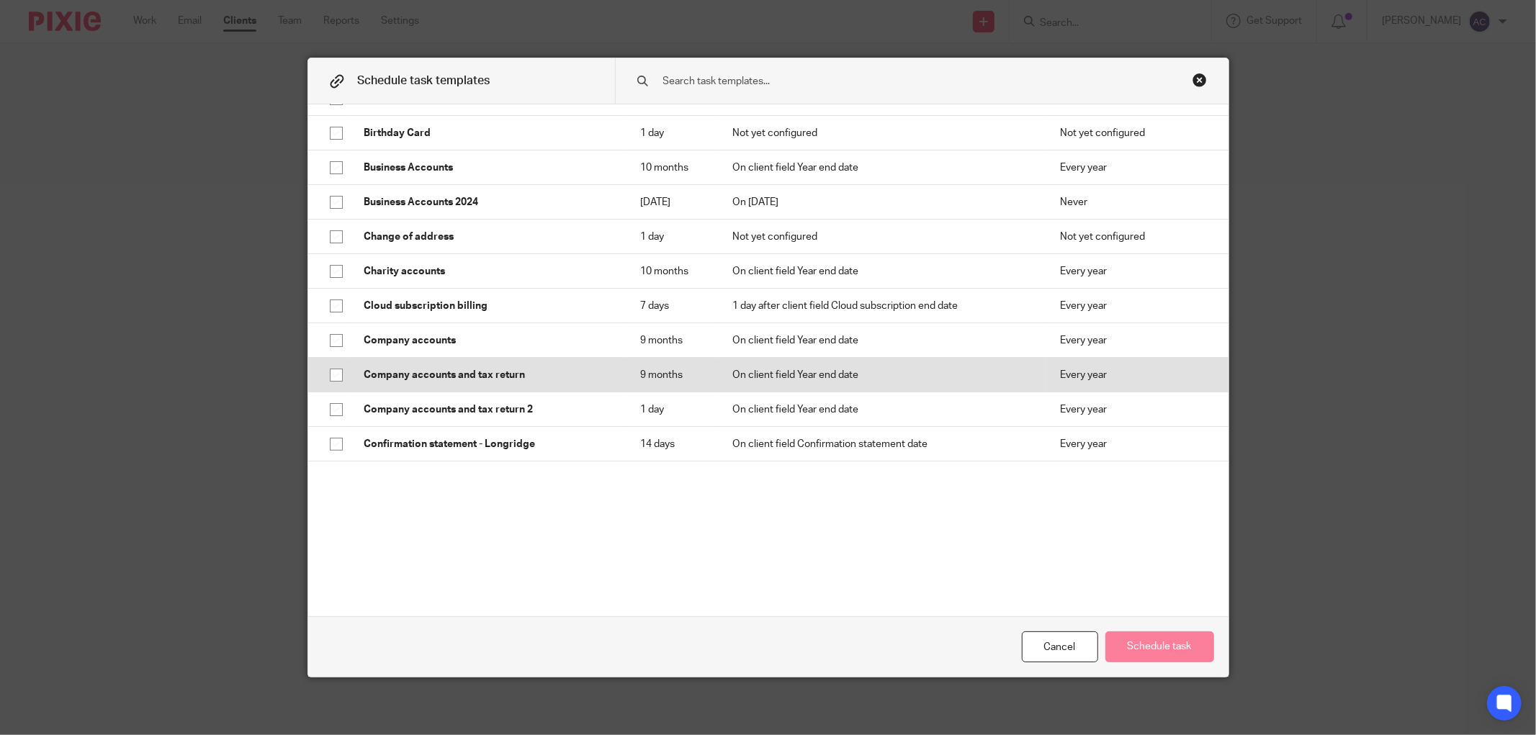
click at [335, 377] on input "checkbox" at bounding box center [336, 375] width 27 height 27
checkbox input "true"
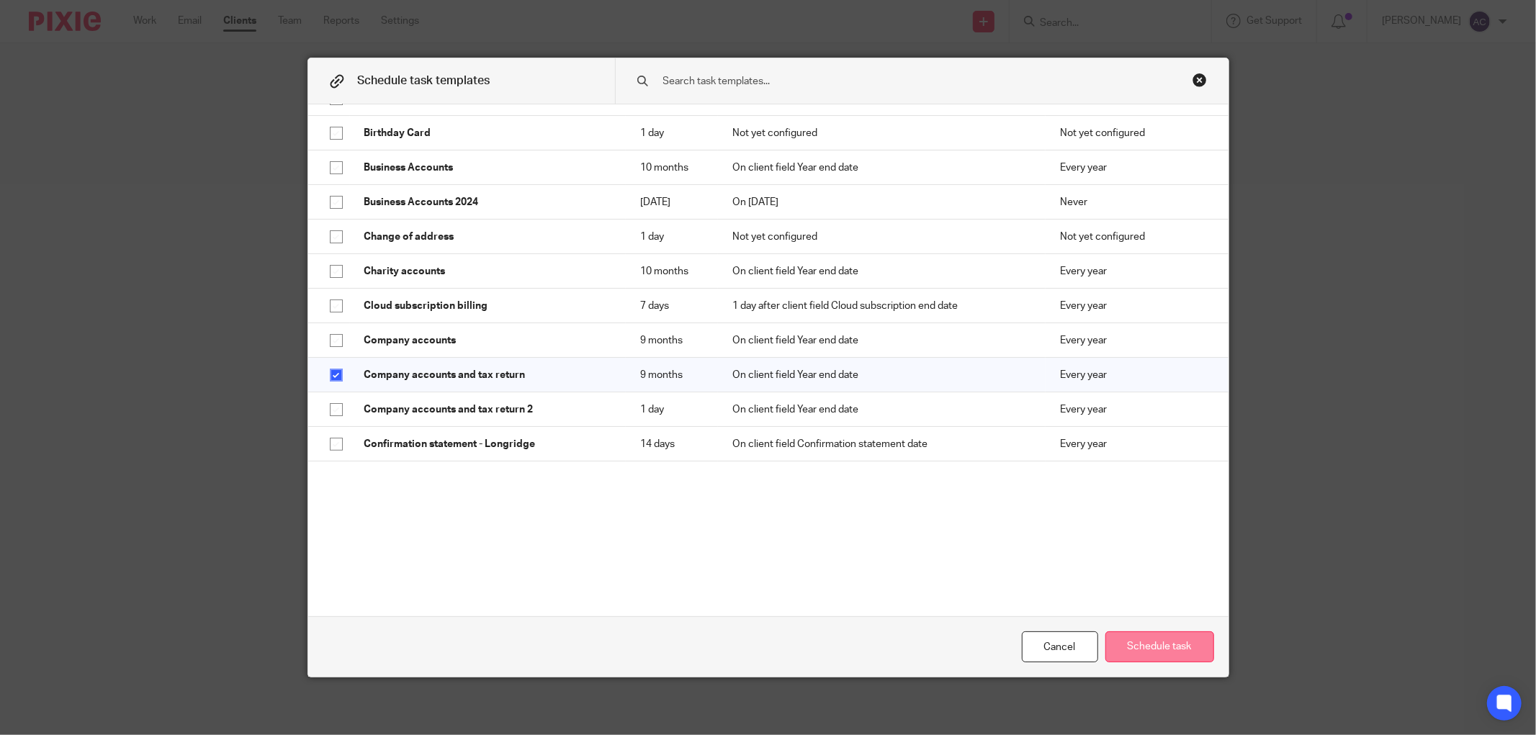
click at [1158, 650] on button "Schedule task" at bounding box center [1159, 647] width 109 height 31
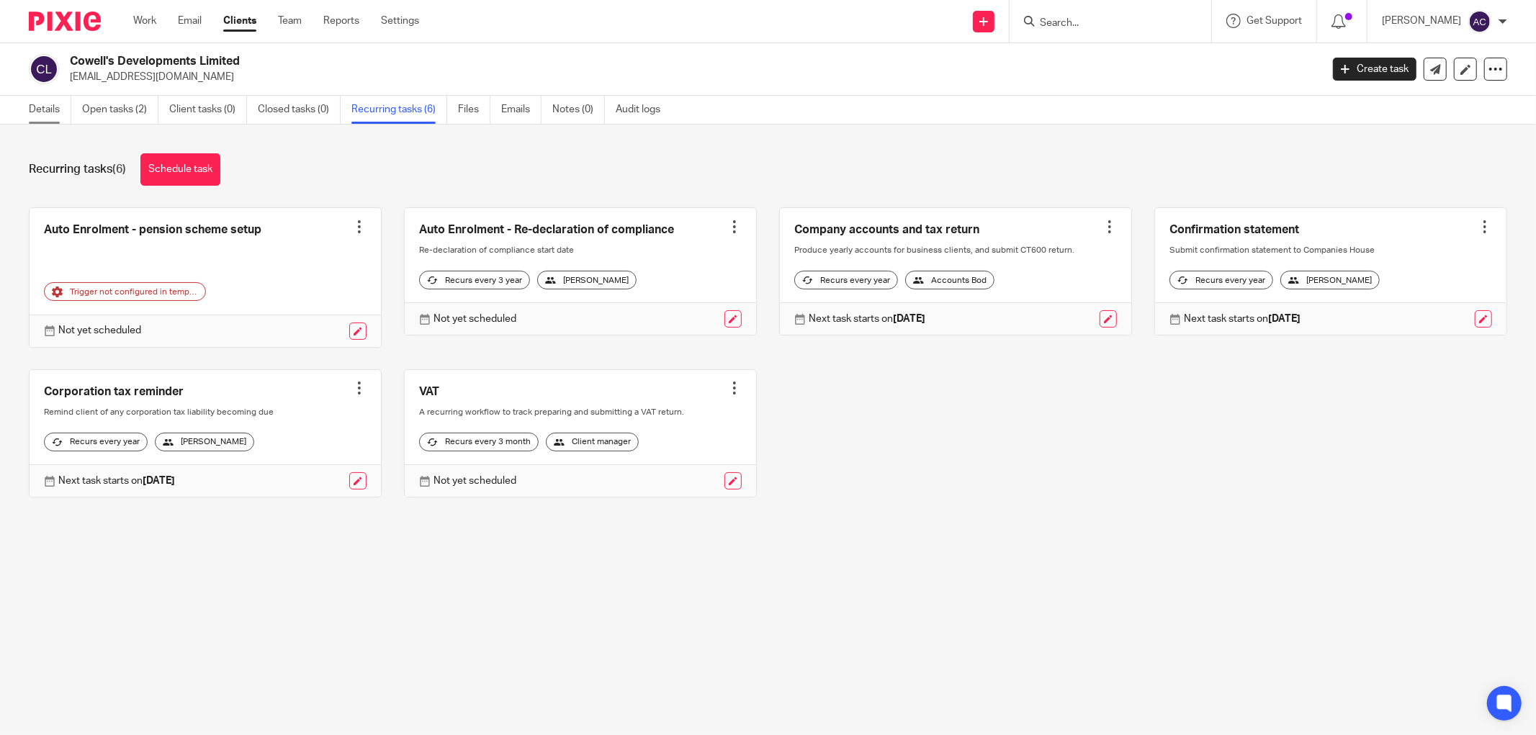
click at [62, 109] on link "Details" at bounding box center [50, 110] width 42 height 28
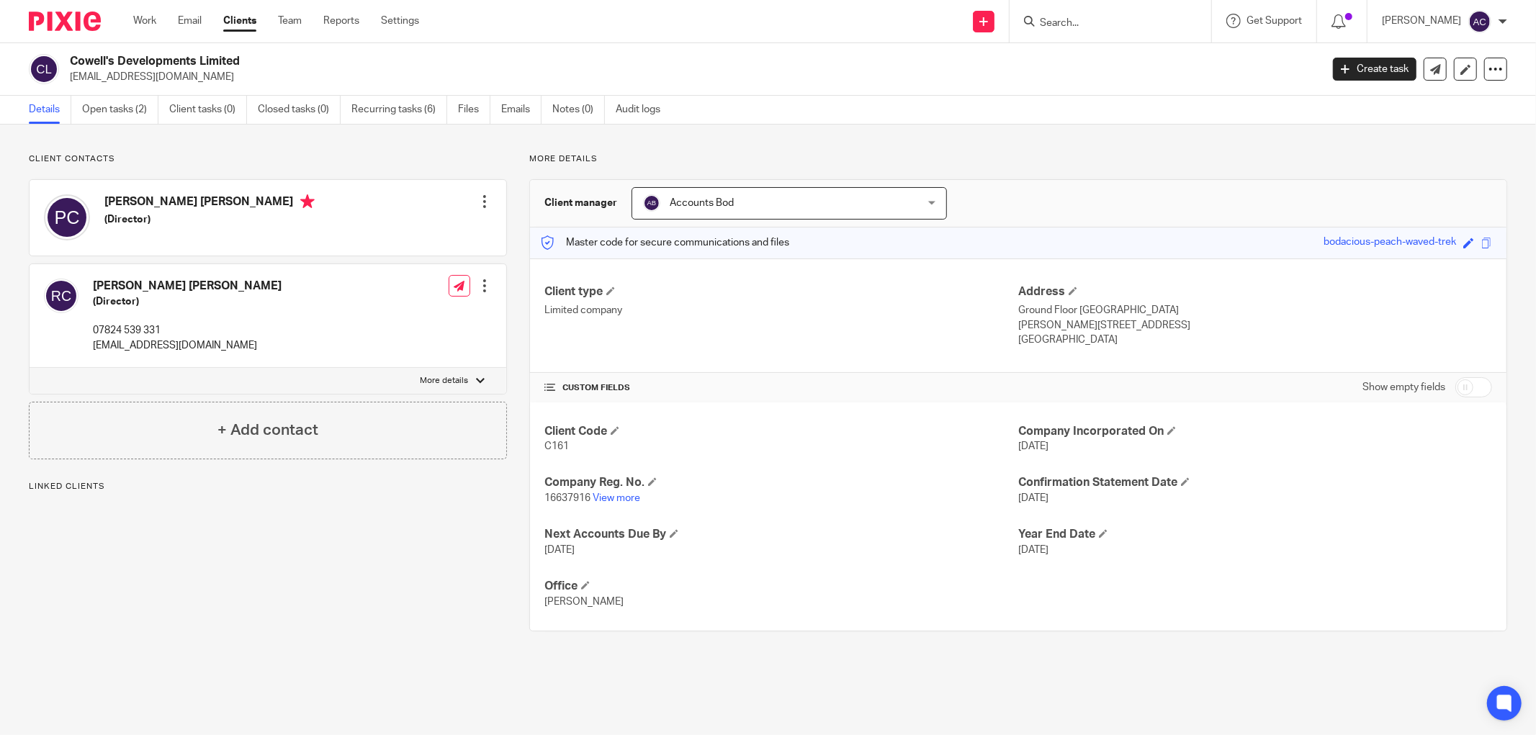
click at [1473, 390] on input "checkbox" at bounding box center [1473, 387] width 37 height 20
checkbox input "true"
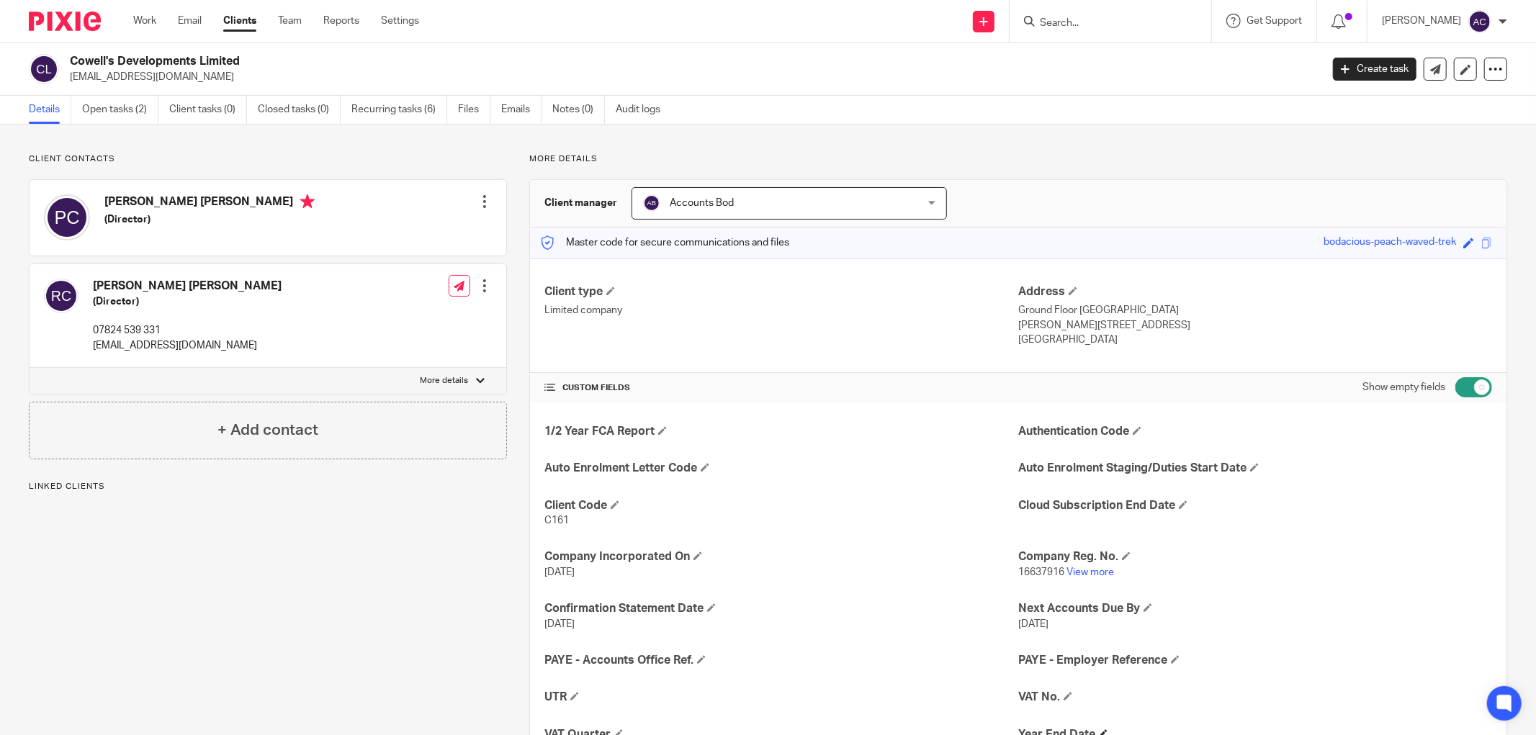
scroll to position [162, 0]
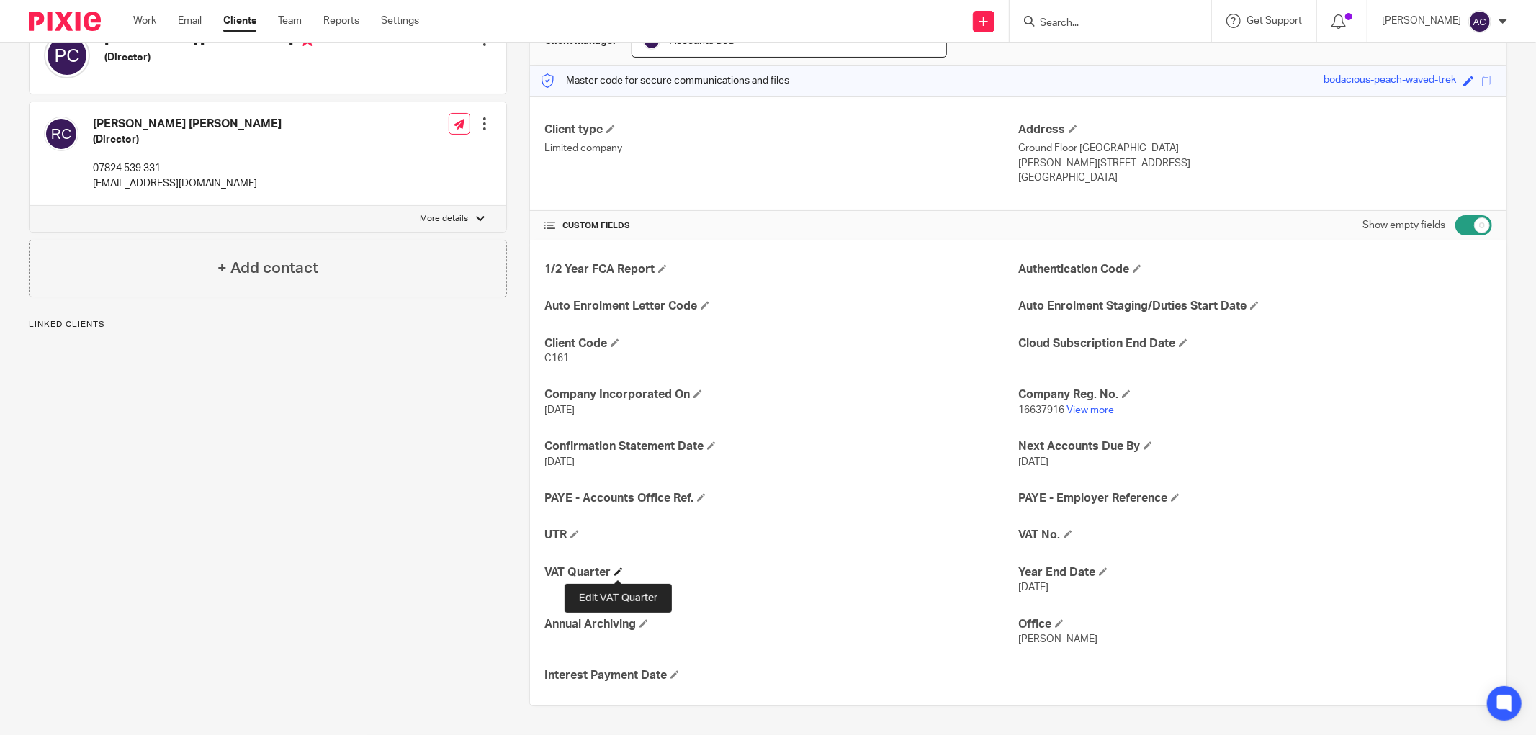
click at [619, 570] on span at bounding box center [618, 572] width 9 height 9
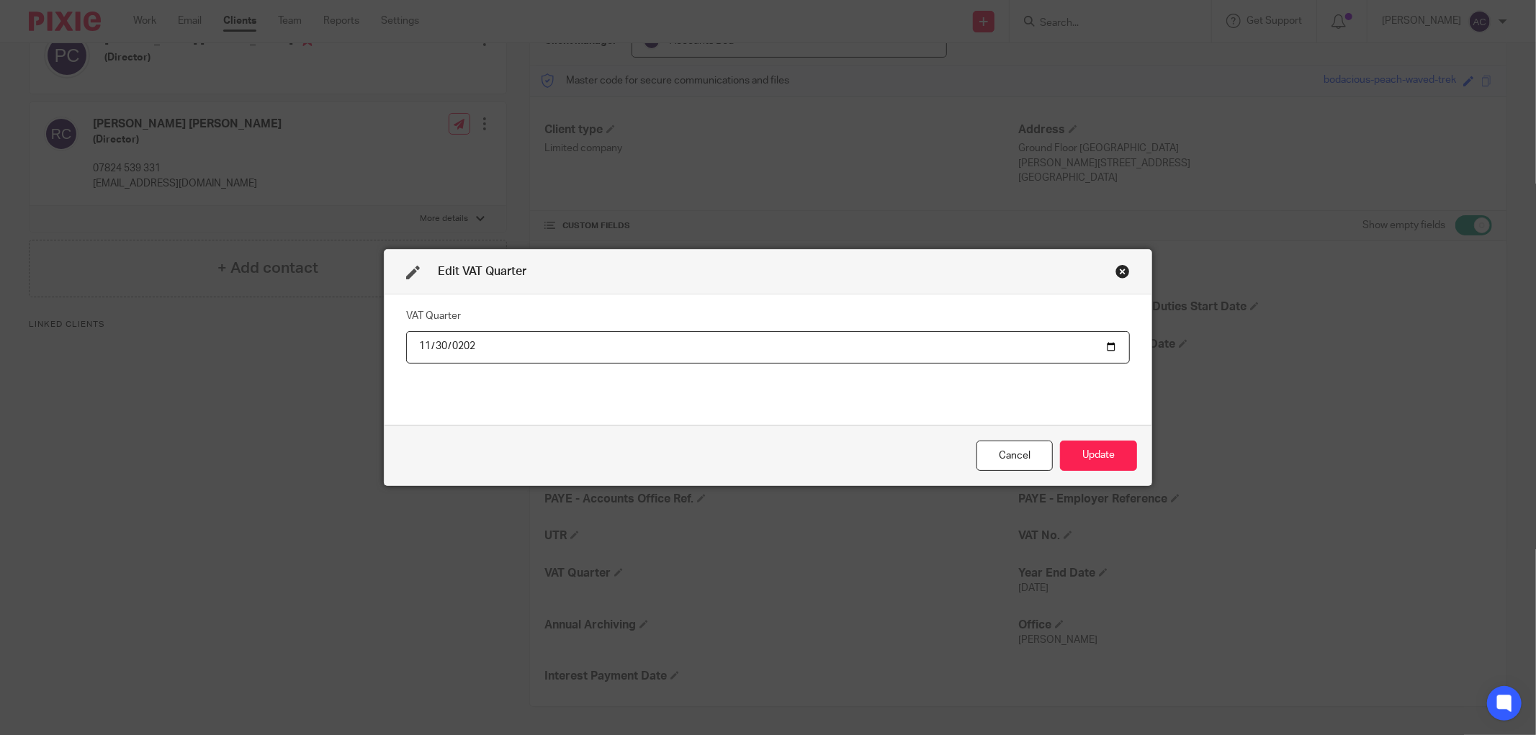
type input "[DATE]"
click at [1082, 449] on button "Update" at bounding box center [1098, 456] width 77 height 31
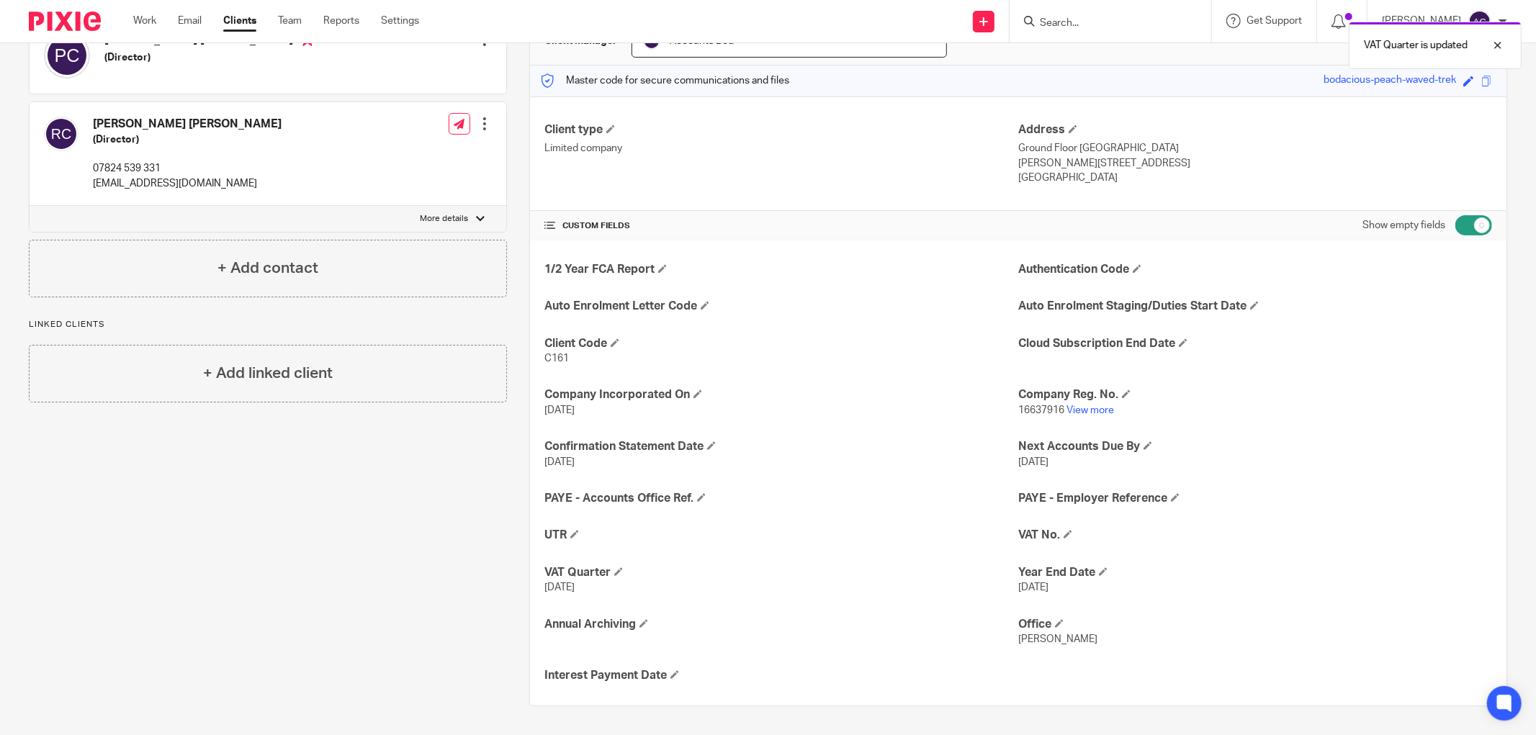
scroll to position [0, 0]
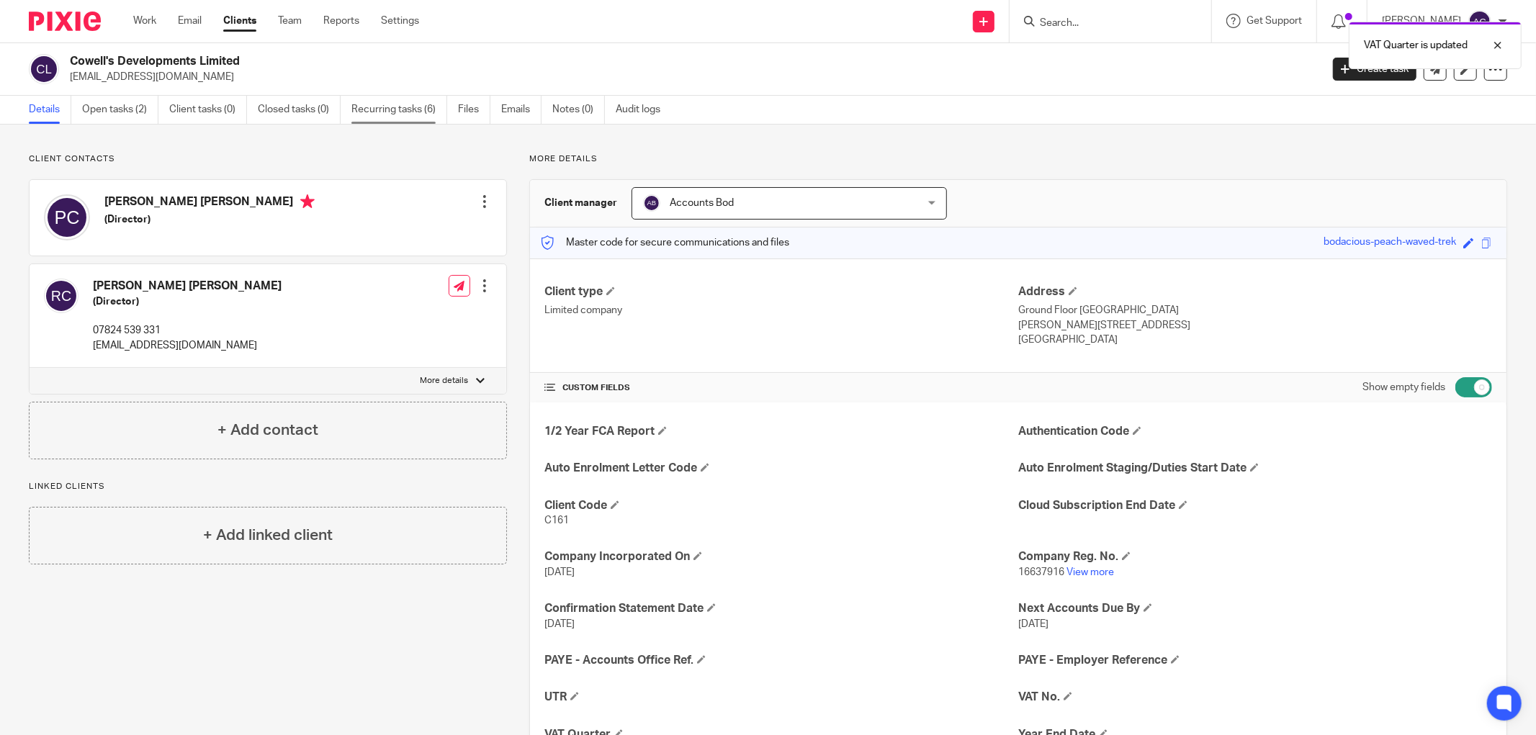
click at [398, 113] on link "Recurring tasks (6)" at bounding box center [399, 110] width 96 height 28
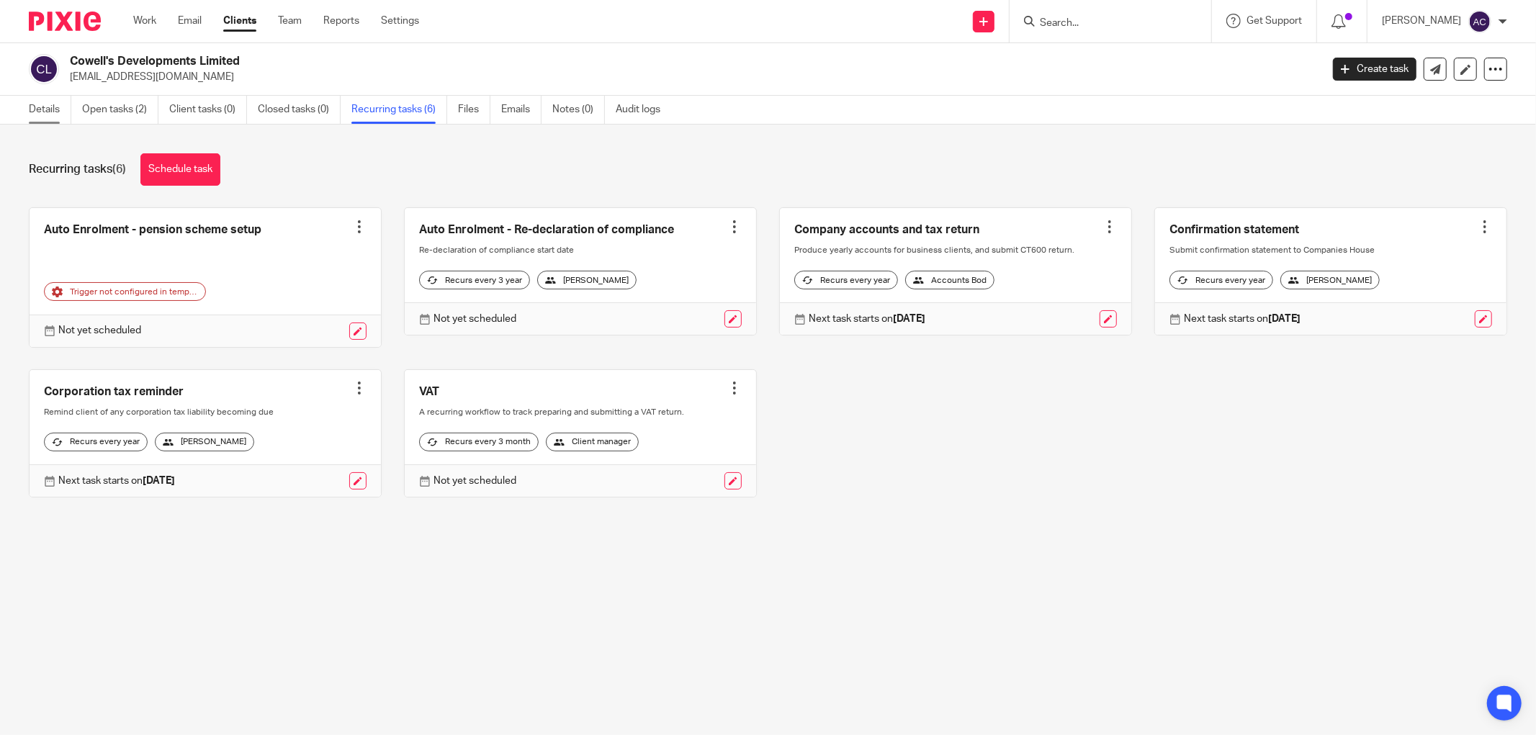
click at [47, 107] on link "Details" at bounding box center [50, 110] width 42 height 28
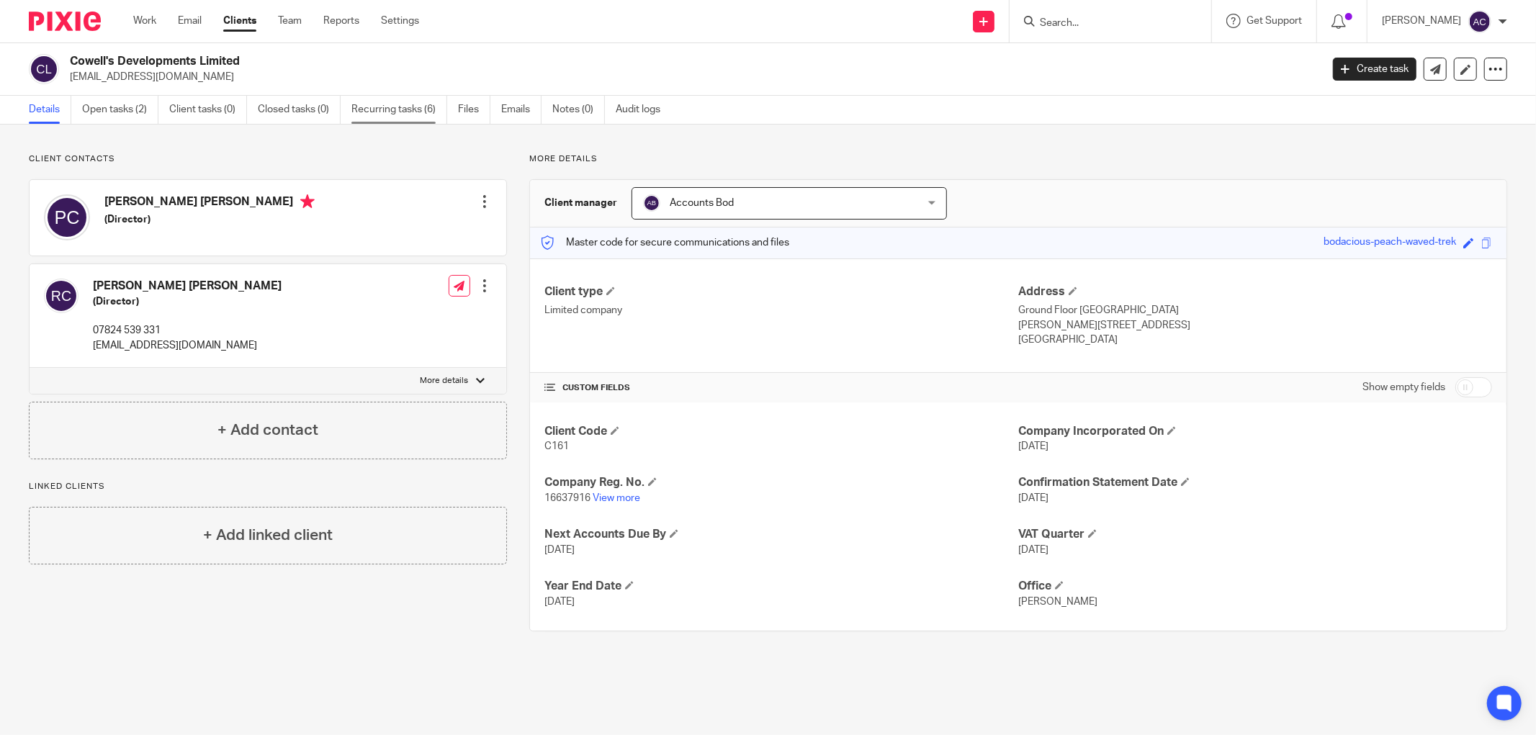
click at [421, 107] on link "Recurring tasks (6)" at bounding box center [399, 110] width 96 height 28
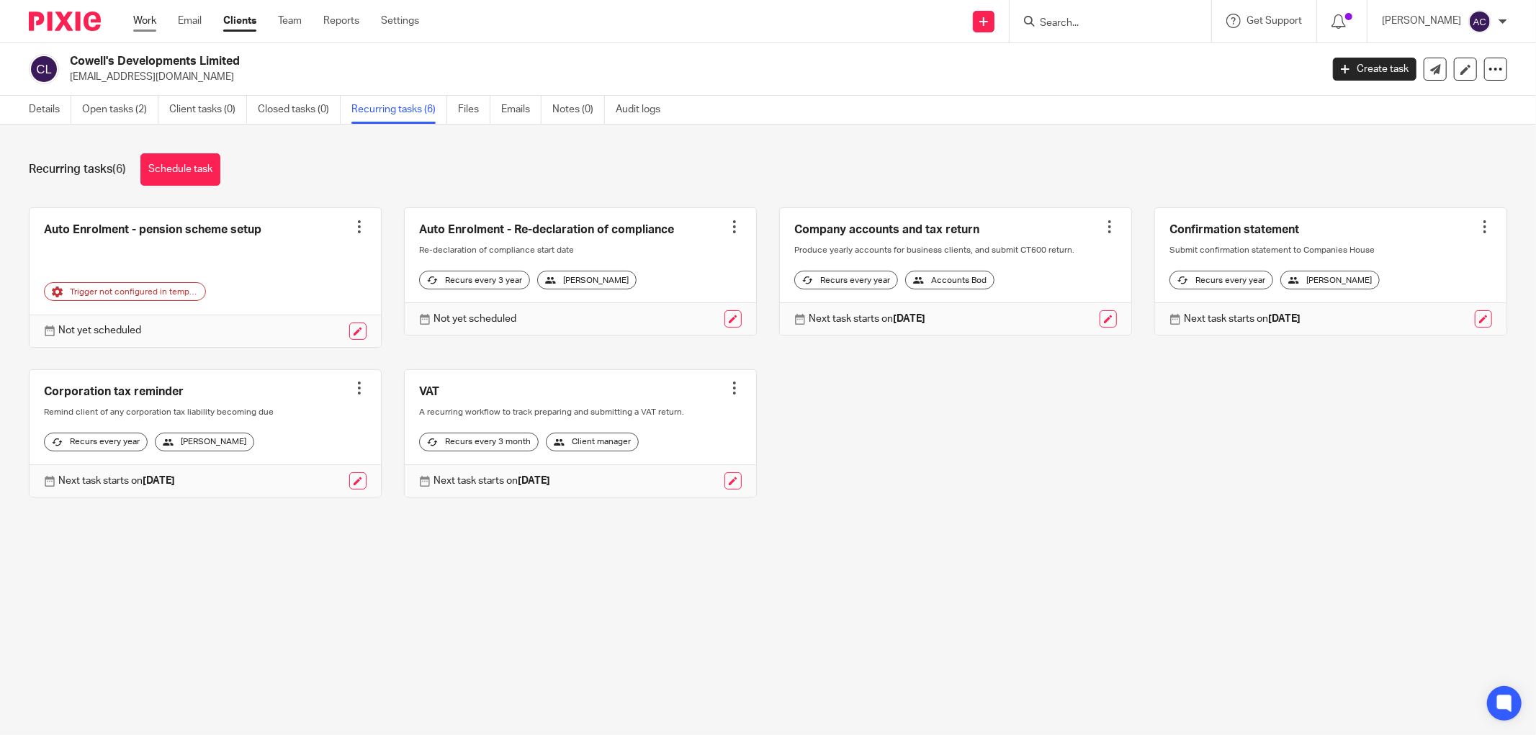
click at [138, 23] on link "Work" at bounding box center [144, 21] width 23 height 14
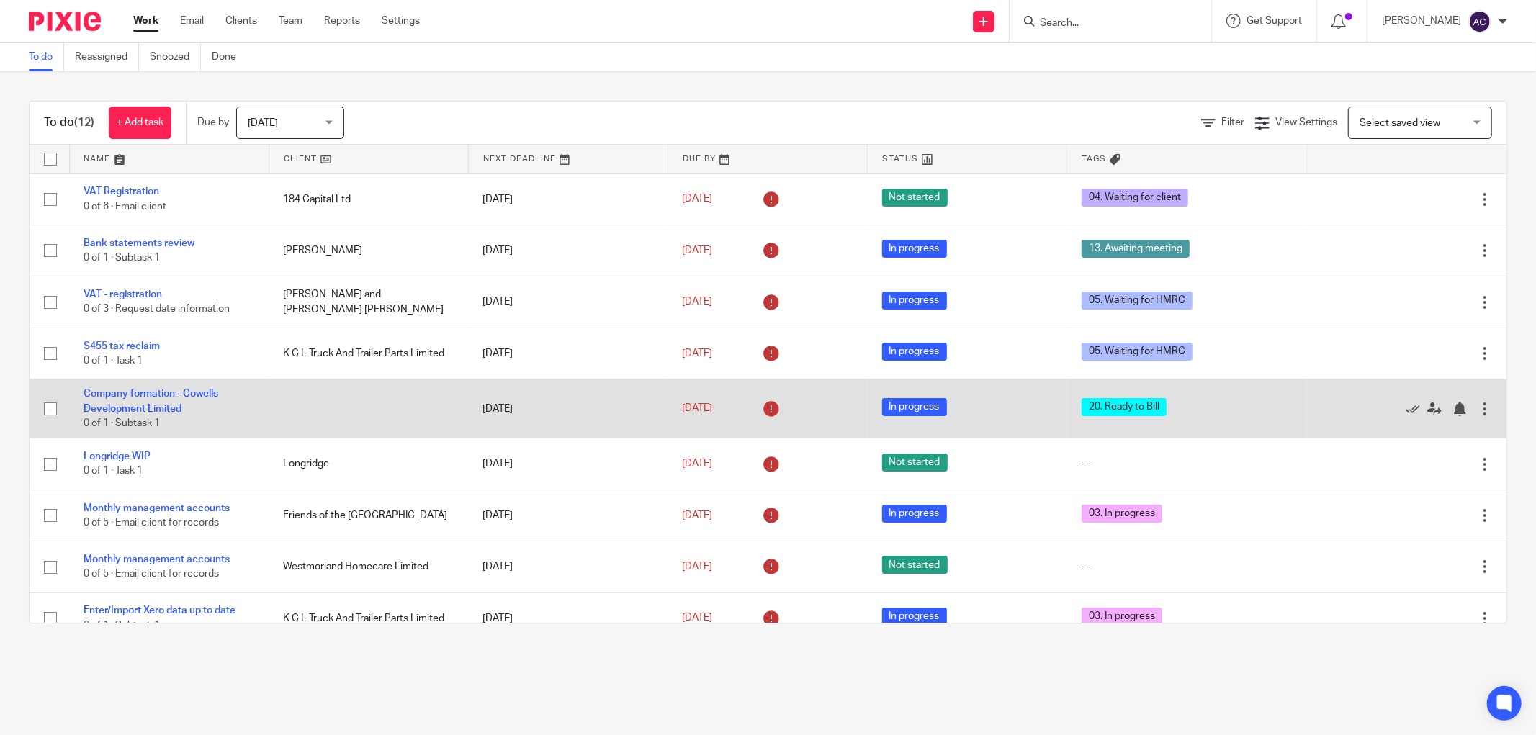
click at [1478, 408] on div at bounding box center [1485, 409] width 14 height 14
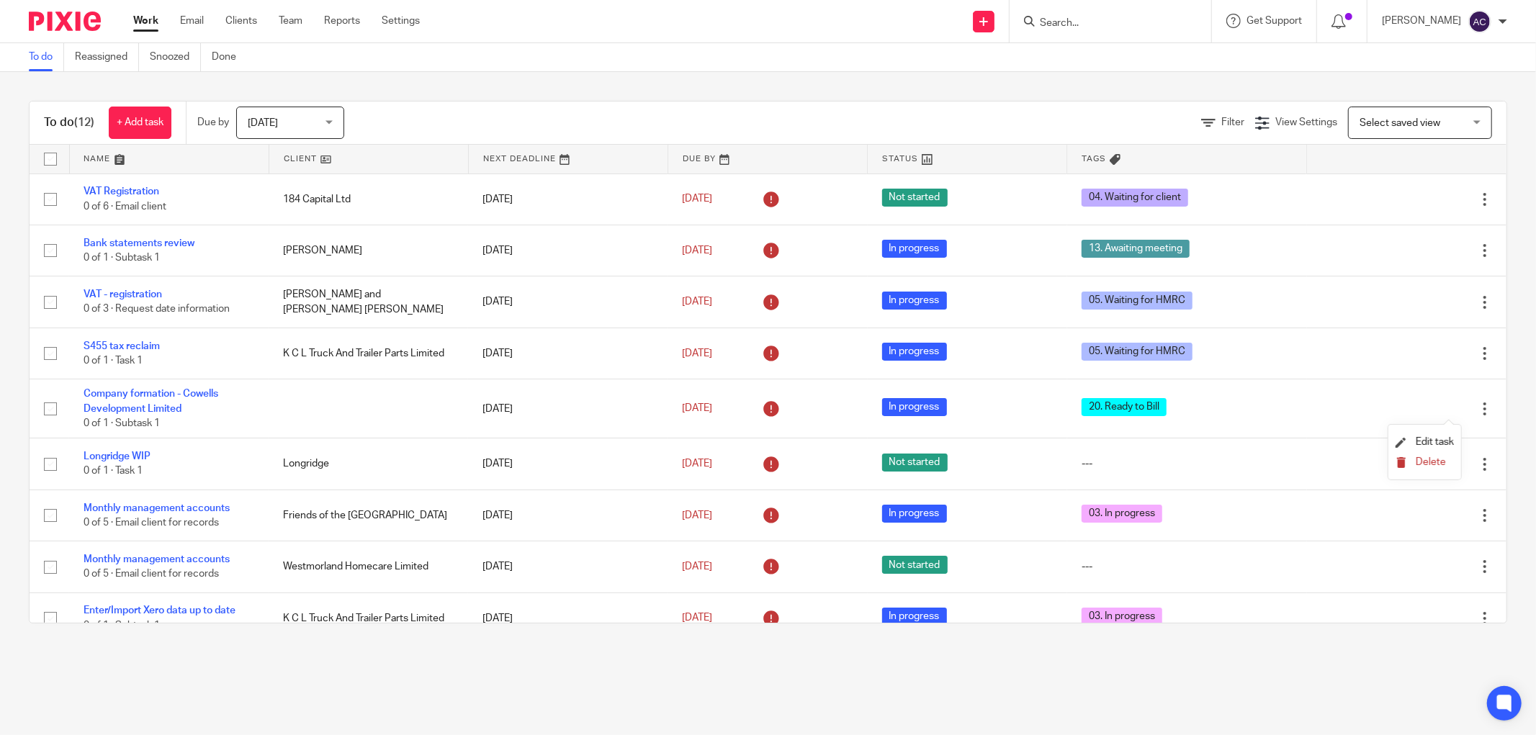
click at [1433, 466] on span "Delete" at bounding box center [1431, 462] width 30 height 10
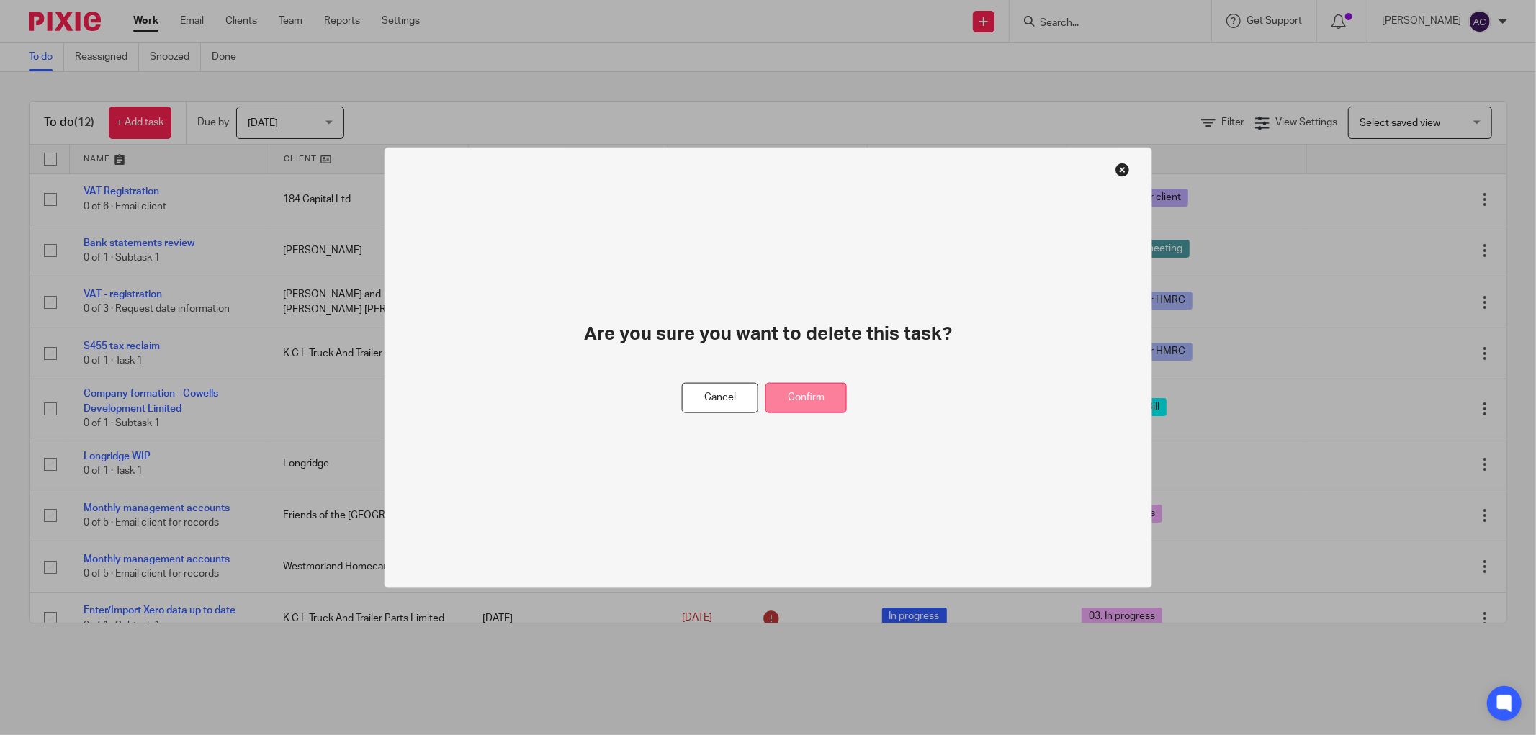
click at [810, 396] on button "Confirm" at bounding box center [806, 397] width 81 height 31
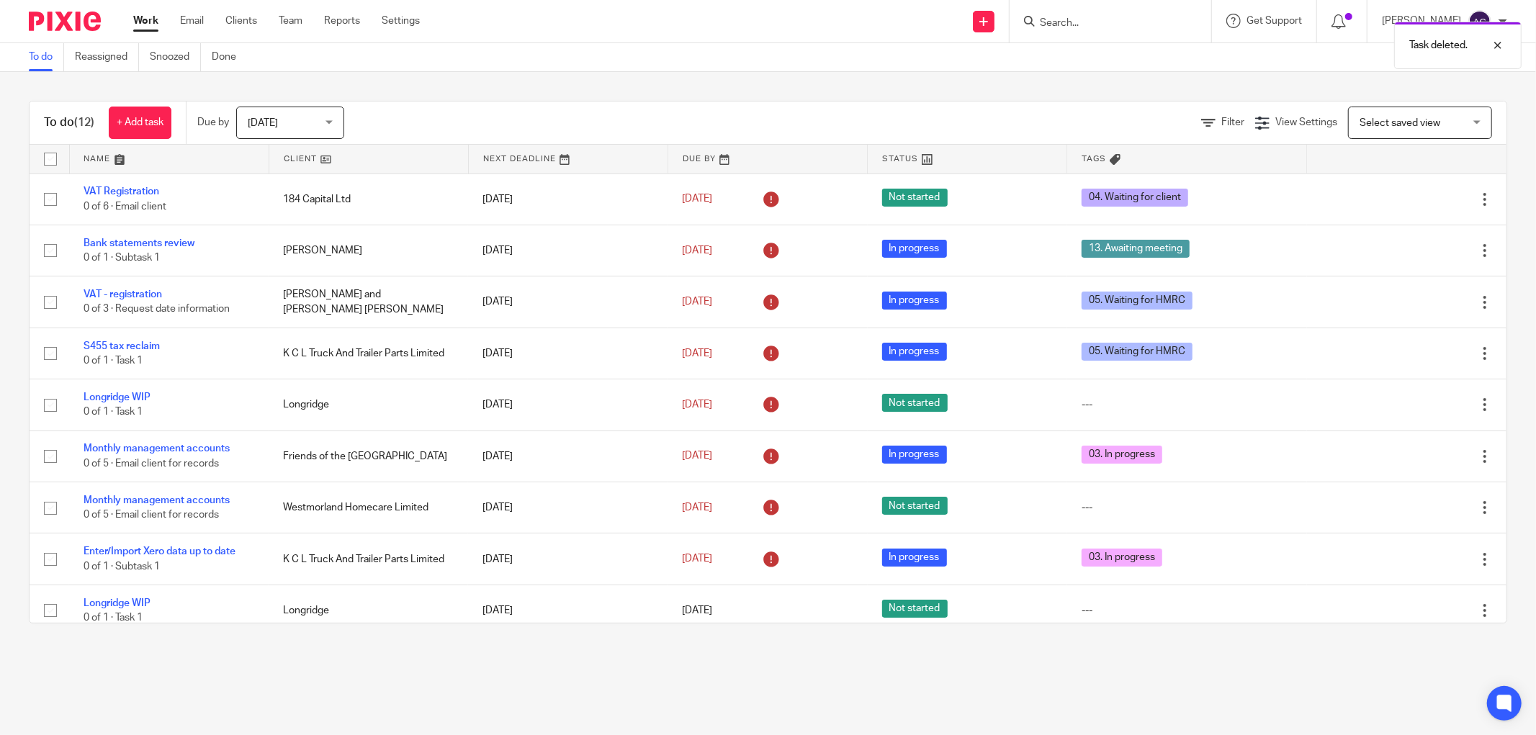
click at [1059, 17] on div "Task deleted." at bounding box center [1145, 41] width 754 height 55
click at [1061, 22] on div "Task deleted." at bounding box center [1145, 41] width 754 height 55
click at [1050, 22] on div "Task deleted." at bounding box center [1145, 41] width 754 height 55
click at [1077, 24] on input "Search" at bounding box center [1103, 23] width 130 height 13
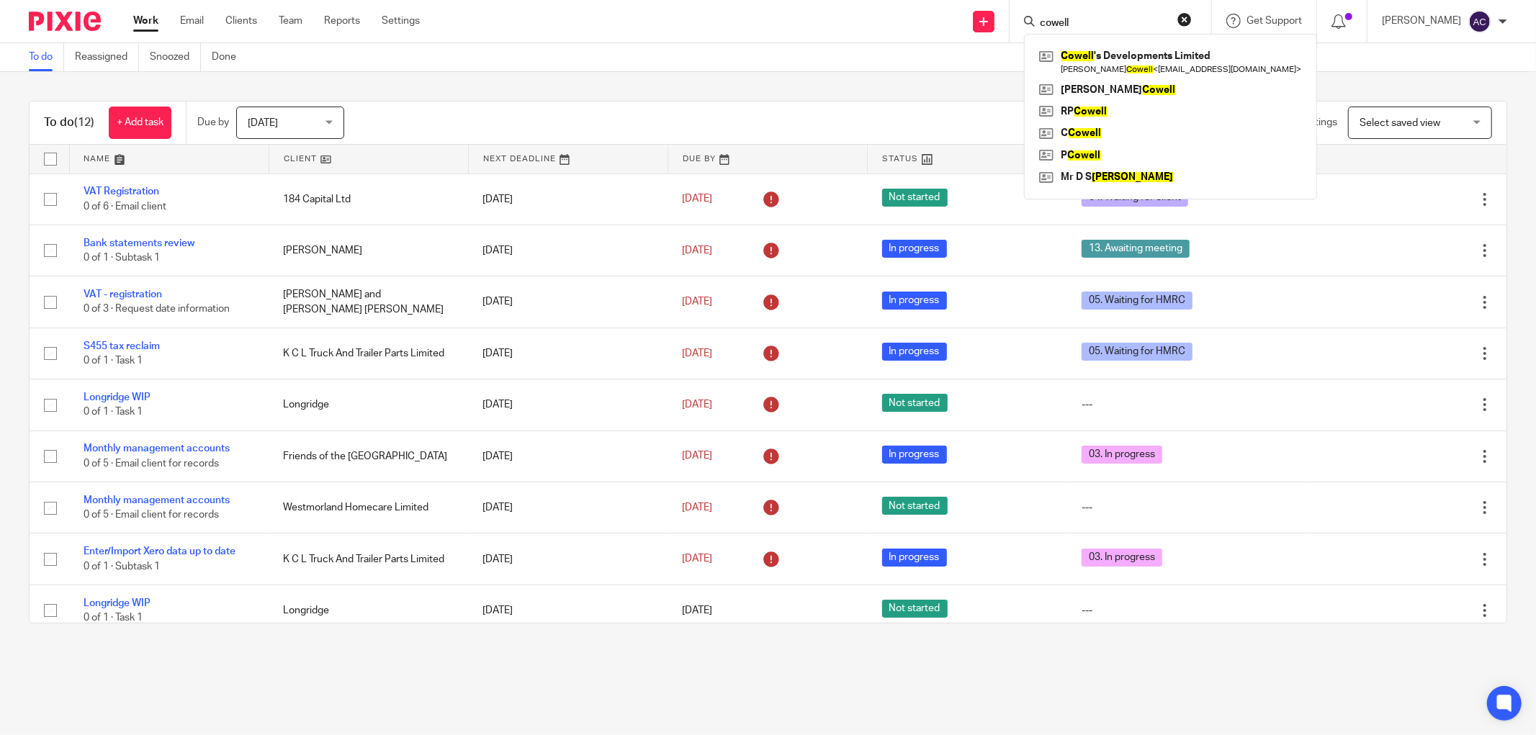
type input "cowell"
click button "submit" at bounding box center [0, 0] width 0 height 0
click at [1088, 51] on link at bounding box center [1171, 61] width 270 height 33
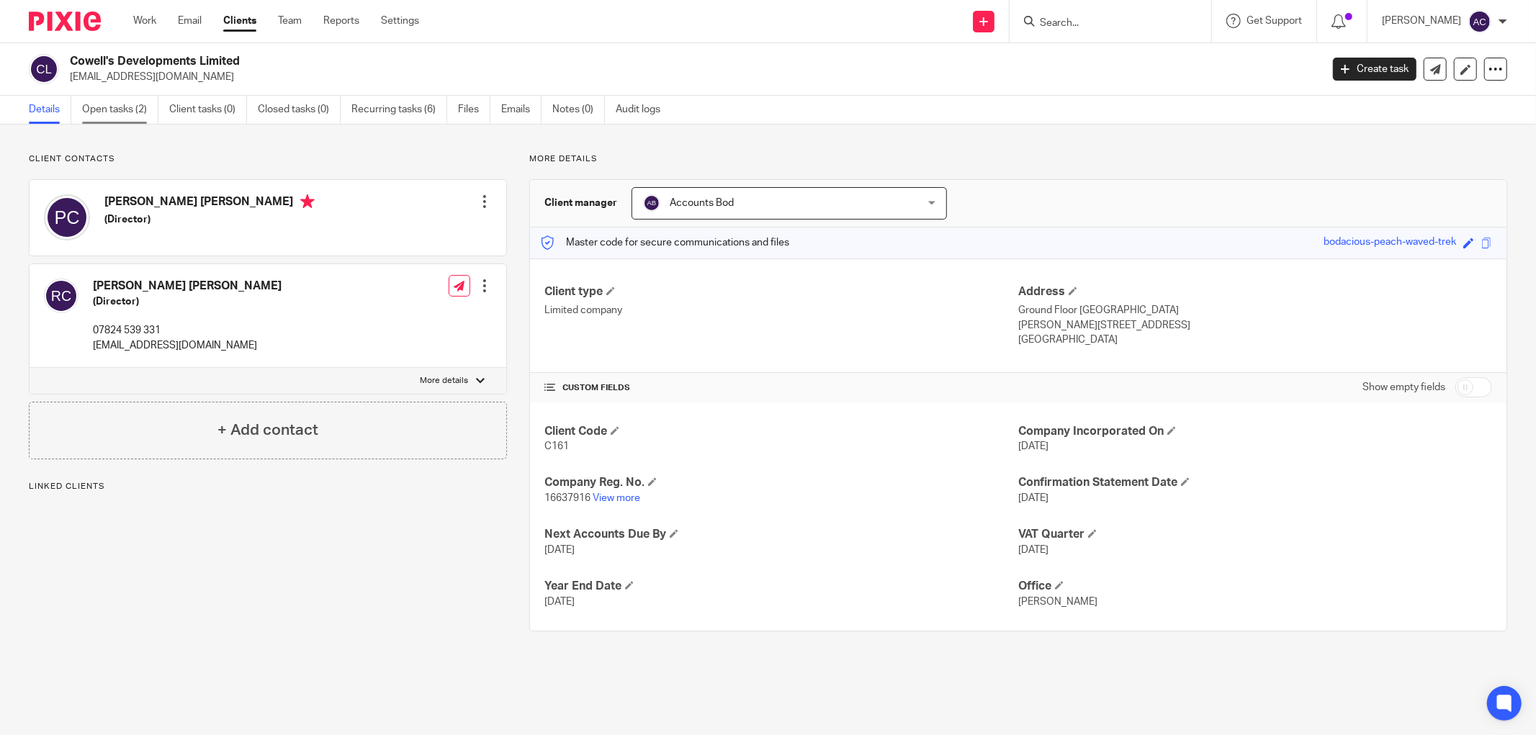
click at [137, 114] on link "Open tasks (2)" at bounding box center [120, 110] width 76 height 28
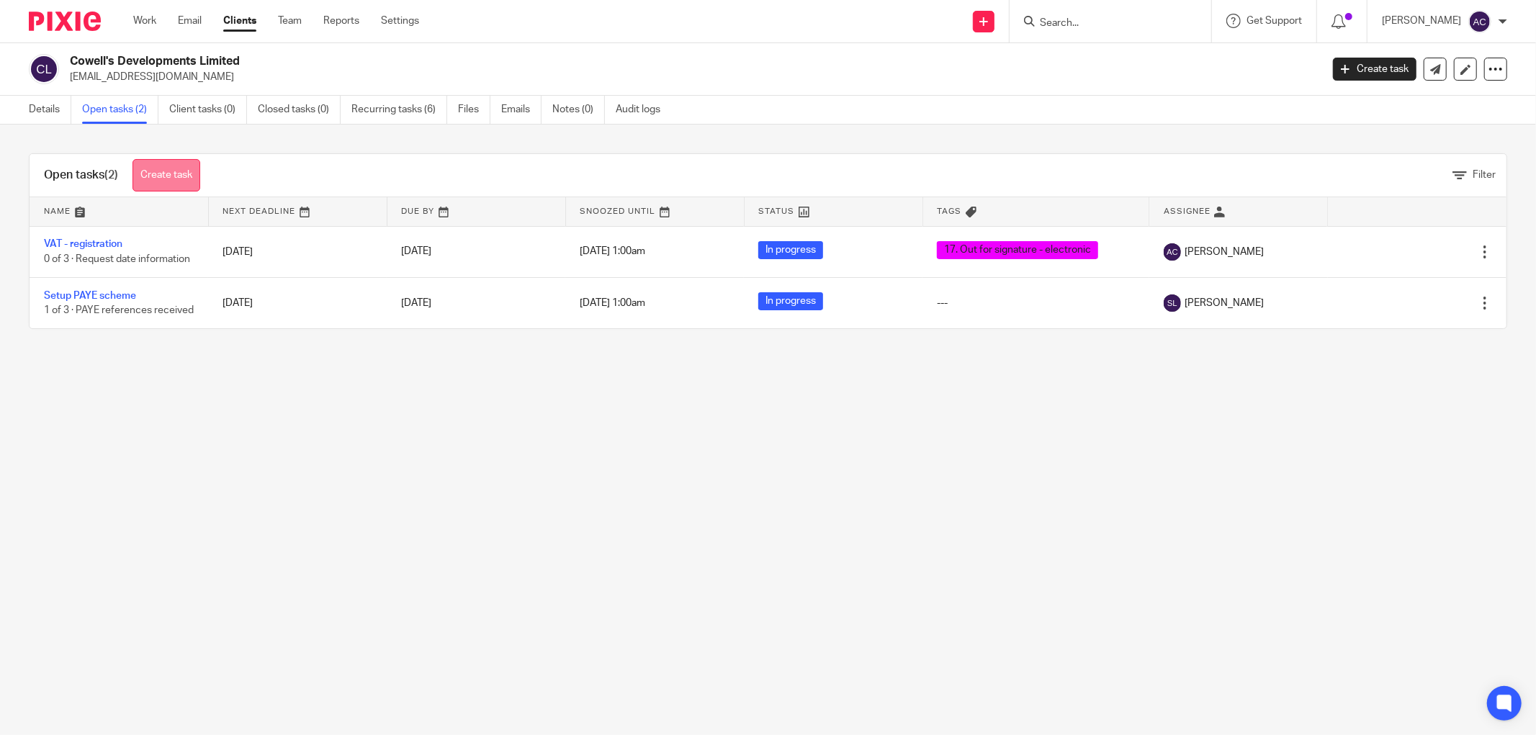
click at [179, 171] on link "Create task" at bounding box center [167, 175] width 68 height 32
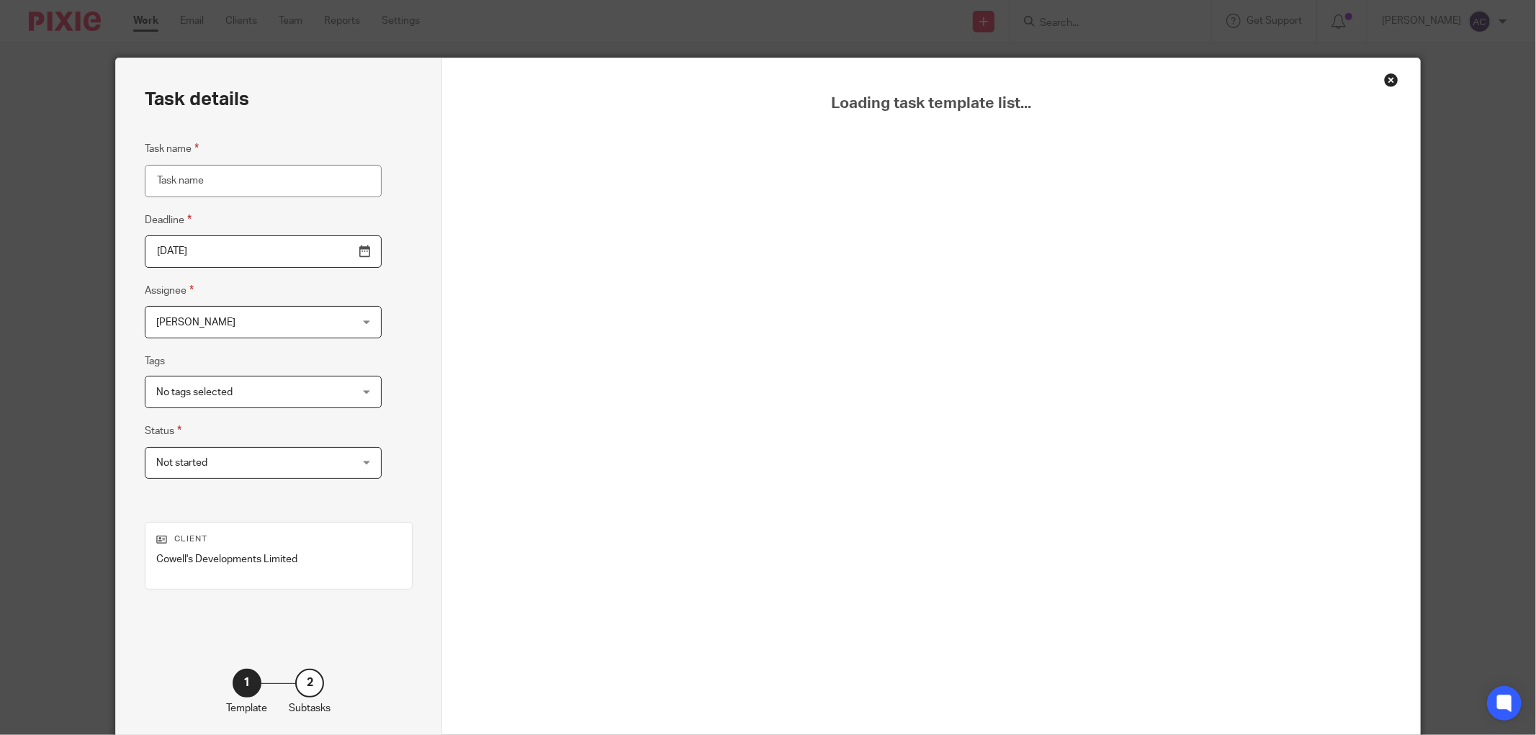
click at [183, 181] on input "Task name" at bounding box center [263, 181] width 237 height 32
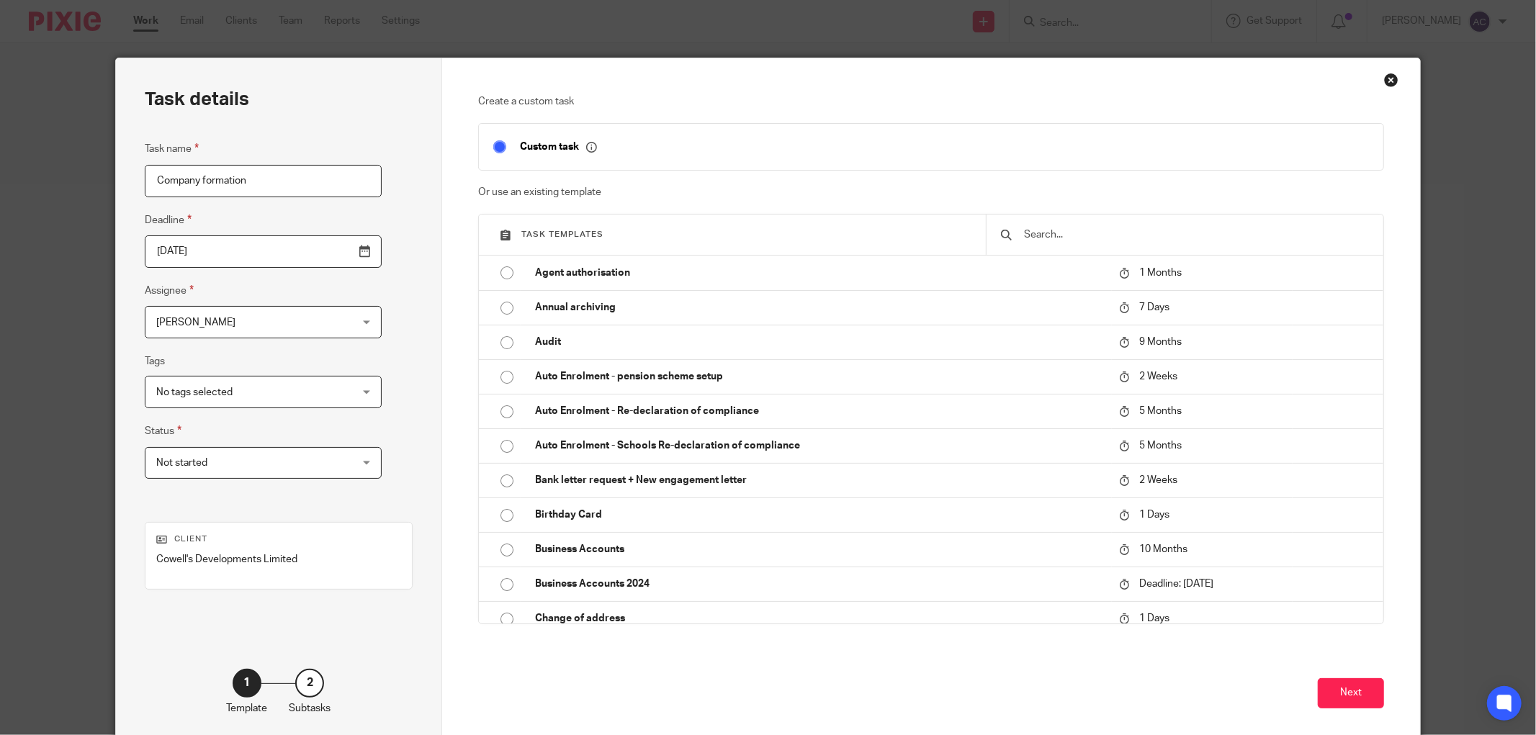
type input "Company formation"
click at [318, 396] on div "No tags selected" at bounding box center [263, 392] width 237 height 32
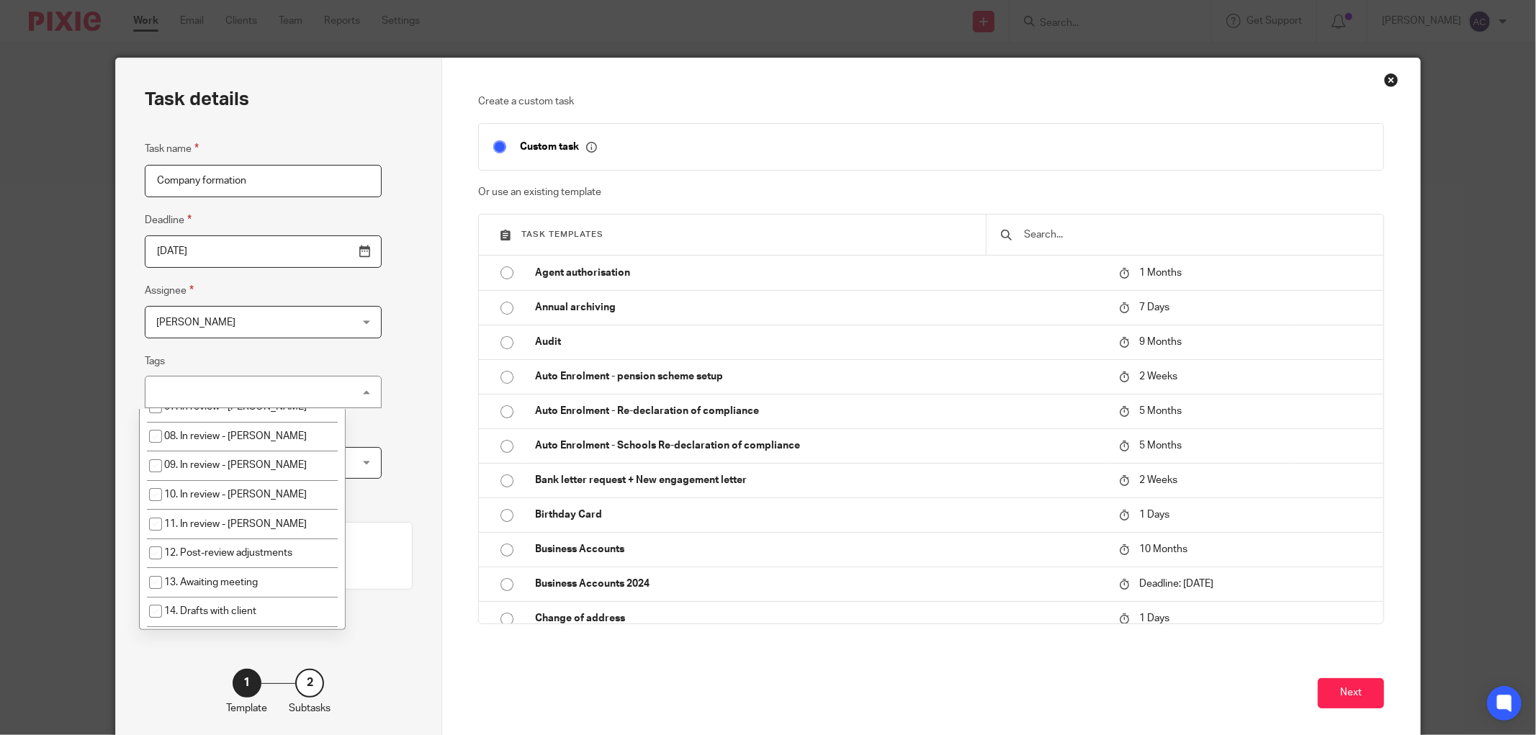
scroll to position [384, 0]
click at [199, 613] on span "20. Ready to Bill" at bounding box center [199, 609] width 71 height 10
checkbox input "true"
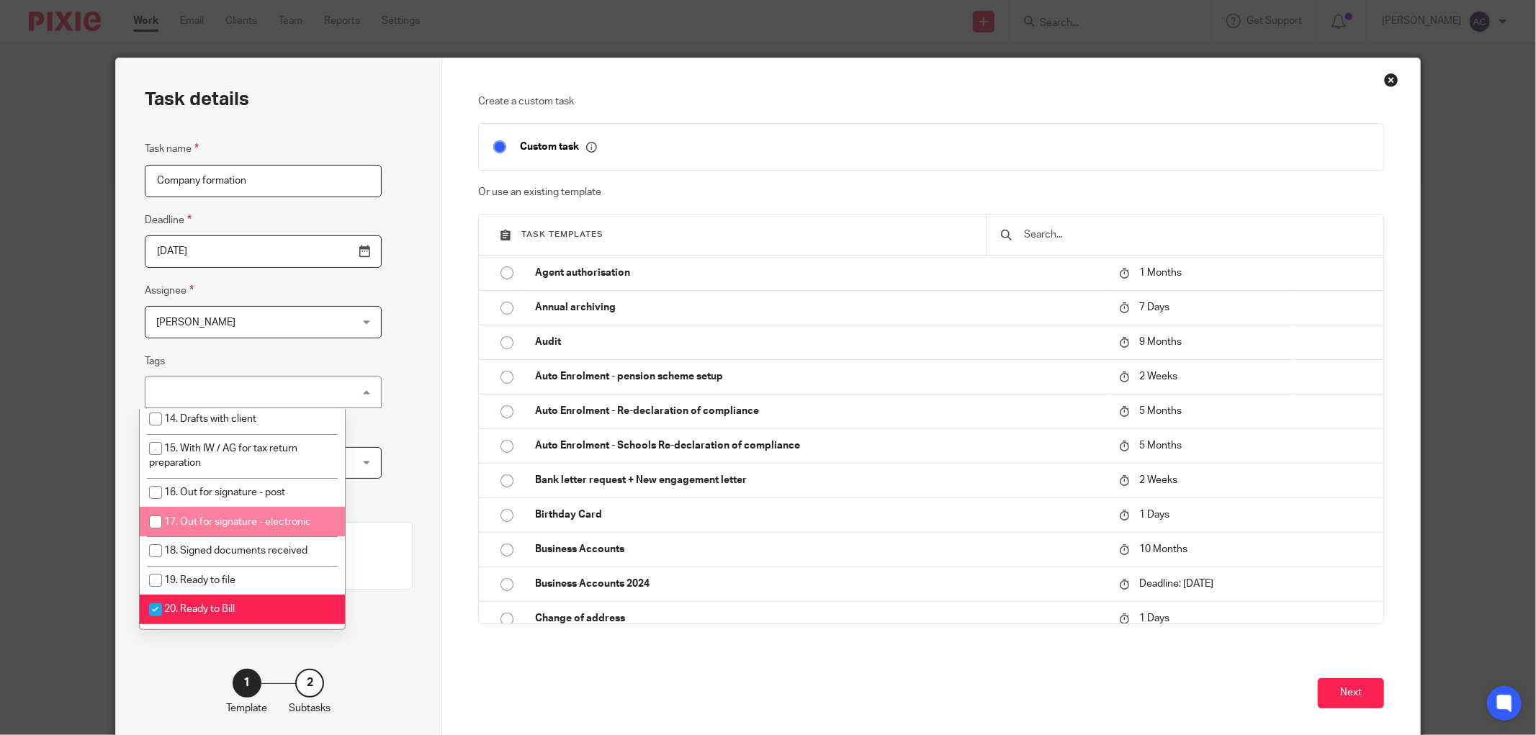
click at [361, 447] on div "Task details Task name Company formation Deadline 2025-08-18 Assignee Amanda Cr…" at bounding box center [279, 401] width 326 height 686
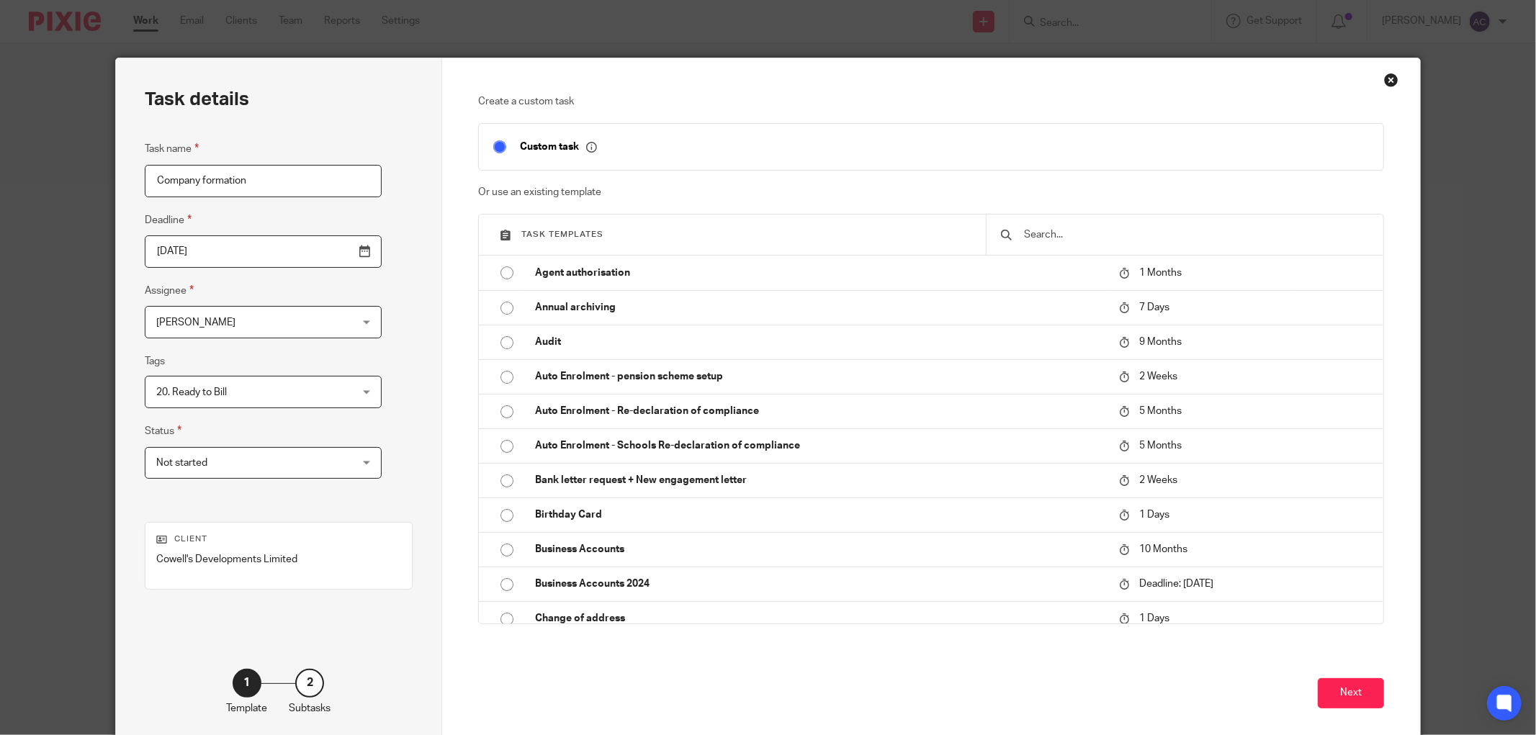
click at [302, 462] on span "Not started" at bounding box center [246, 463] width 180 height 30
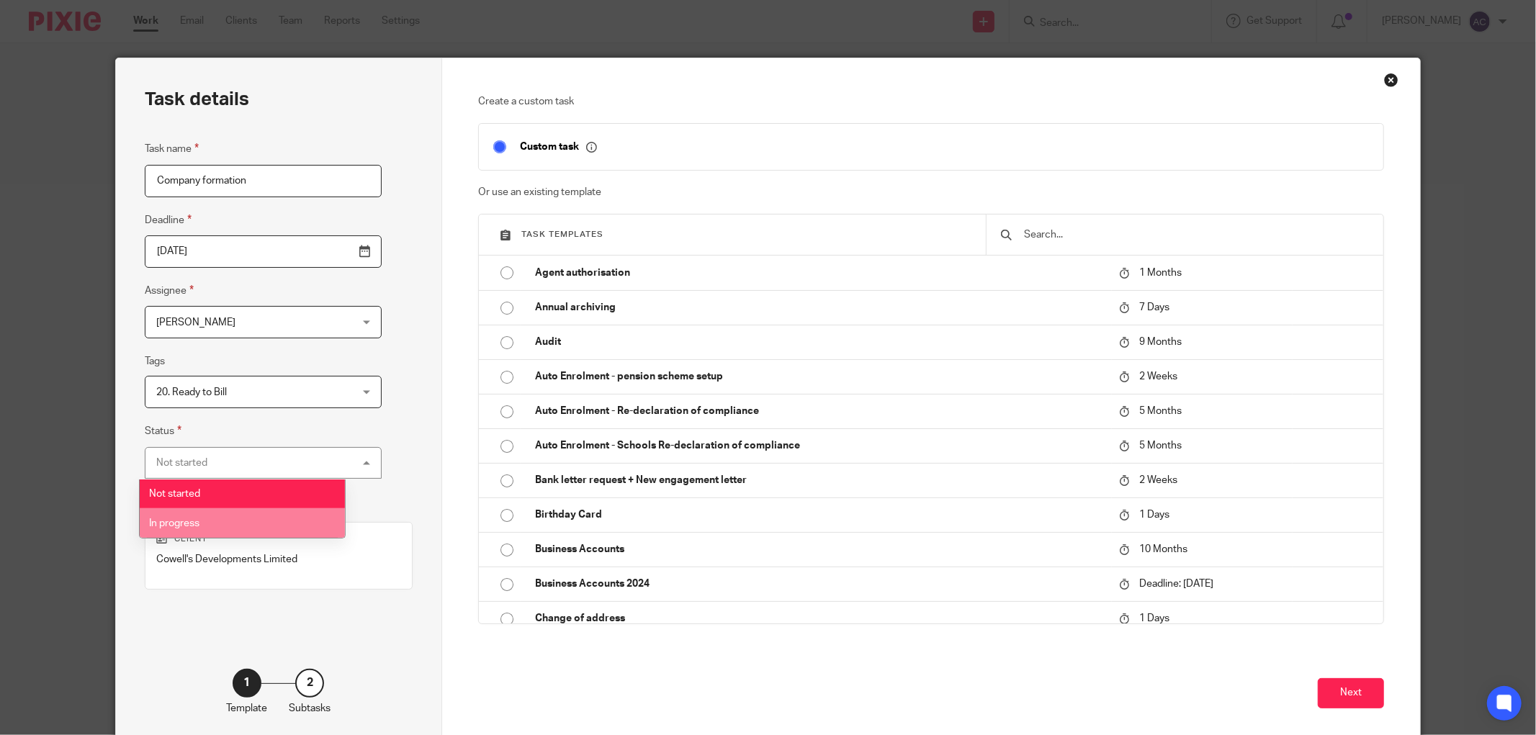
click at [215, 521] on li "In progress" at bounding box center [242, 523] width 205 height 30
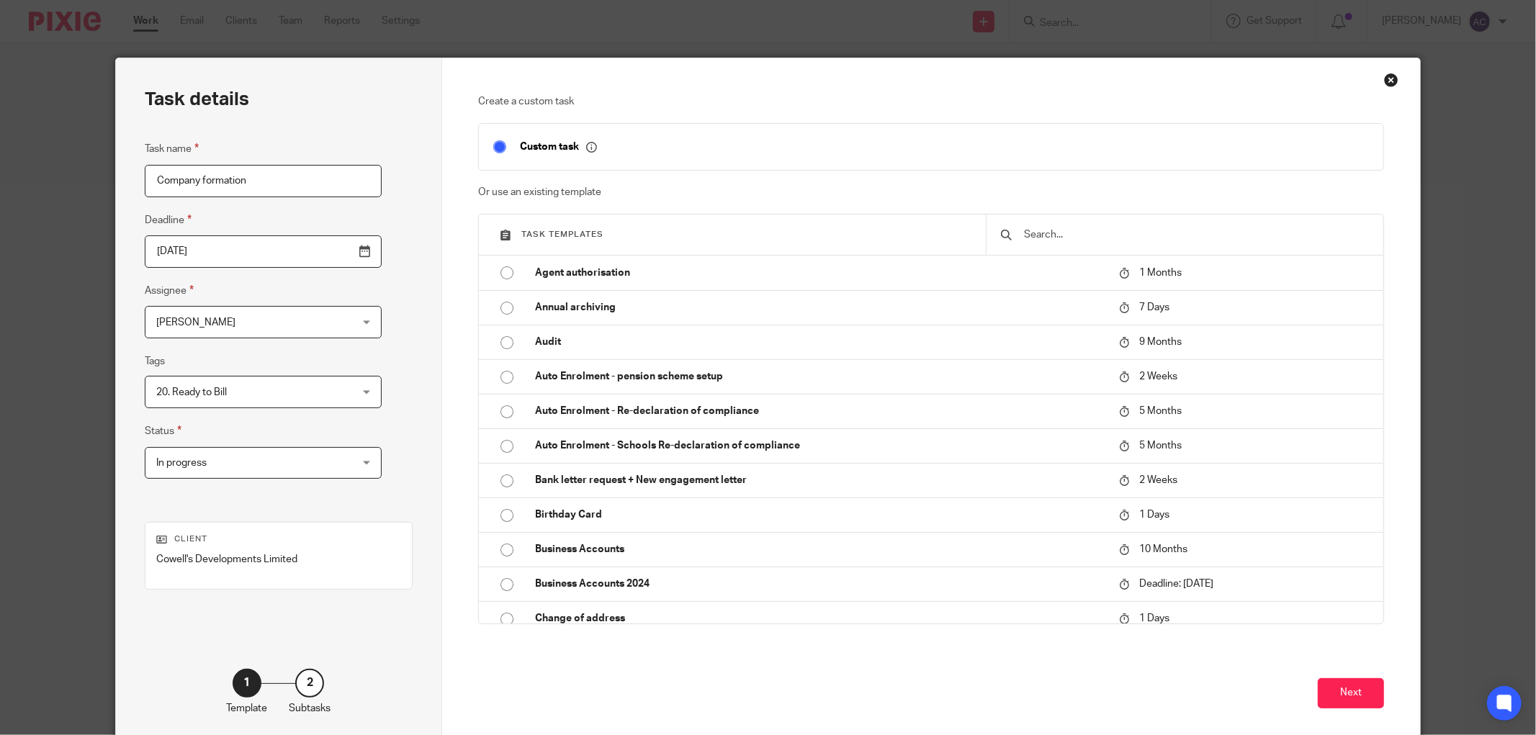
click at [364, 454] on div "Task details Task name Company formation Deadline 2025-08-18 Assignee Amanda Cr…" at bounding box center [279, 401] width 326 height 686
click at [1349, 686] on button "Next" at bounding box center [1351, 693] width 66 height 31
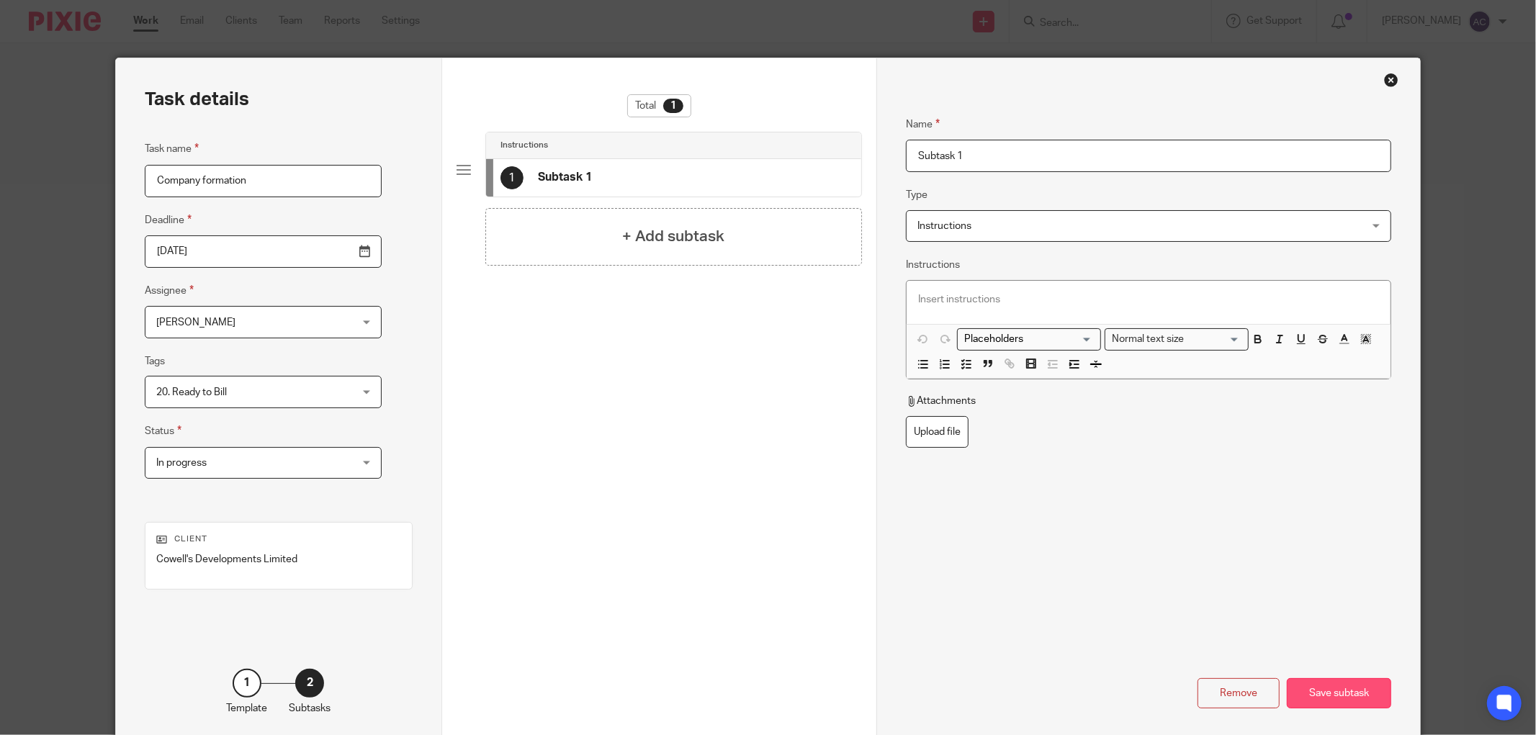
click at [1350, 686] on div "Save subtask" at bounding box center [1339, 693] width 104 height 31
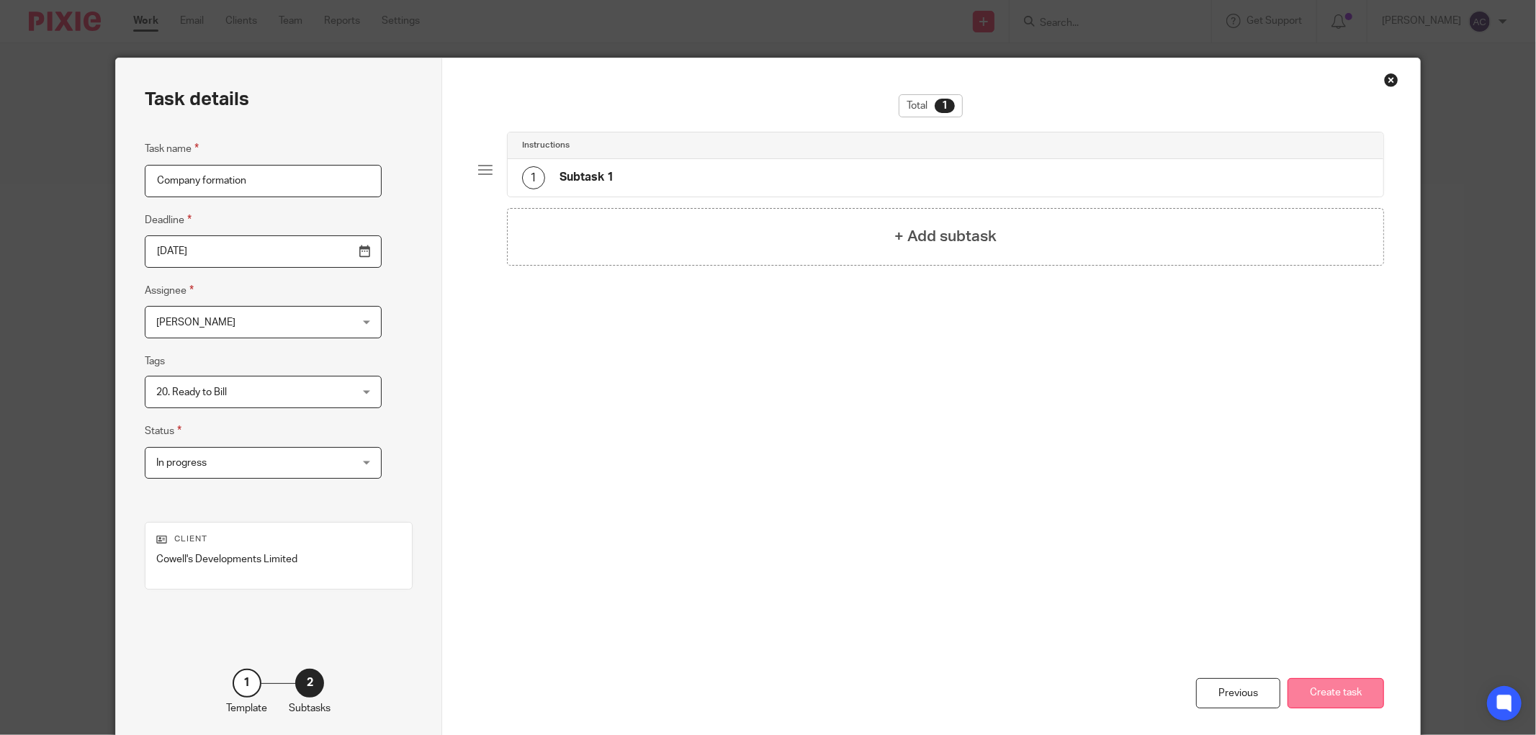
click at [1337, 699] on button "Create task" at bounding box center [1336, 693] width 97 height 31
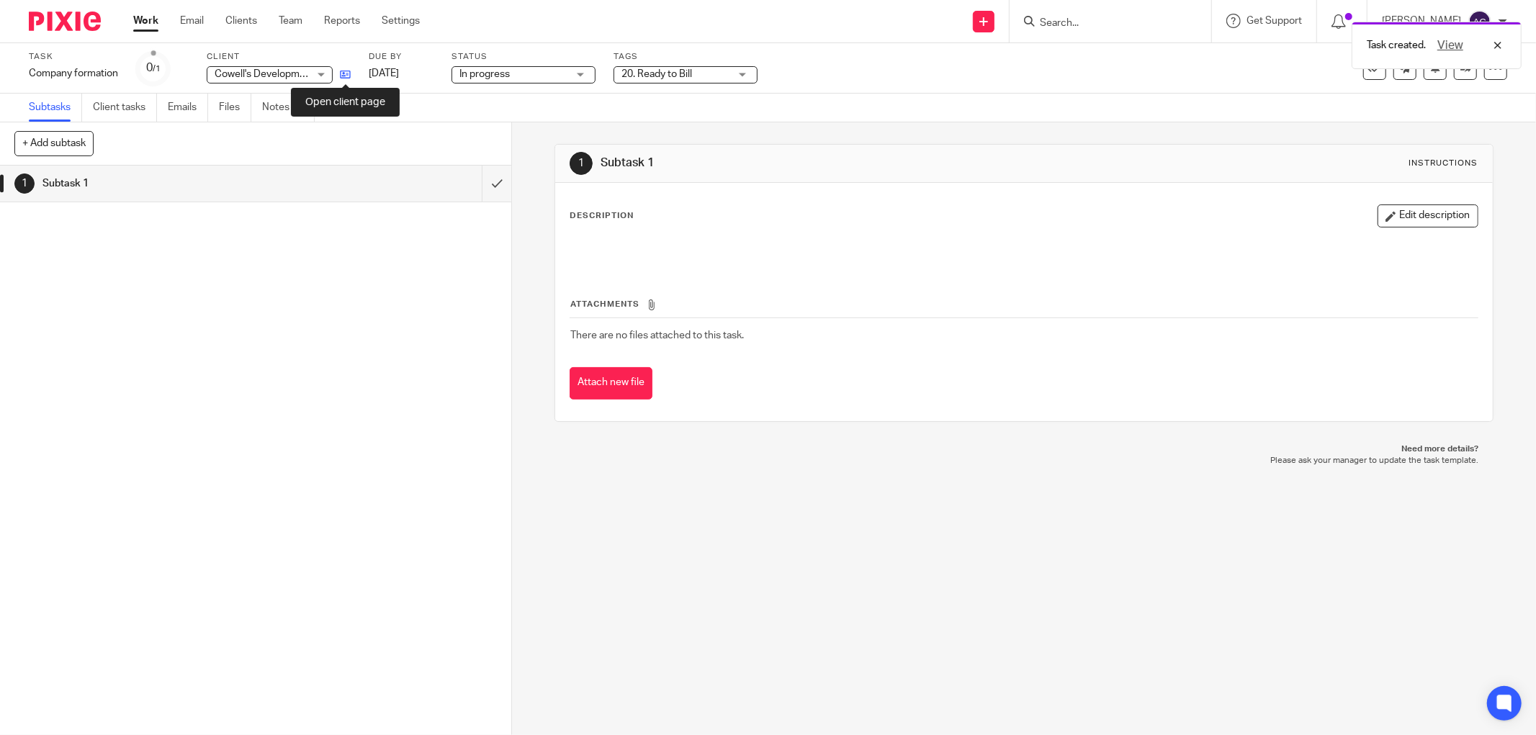
click at [346, 75] on icon at bounding box center [345, 74] width 11 height 11
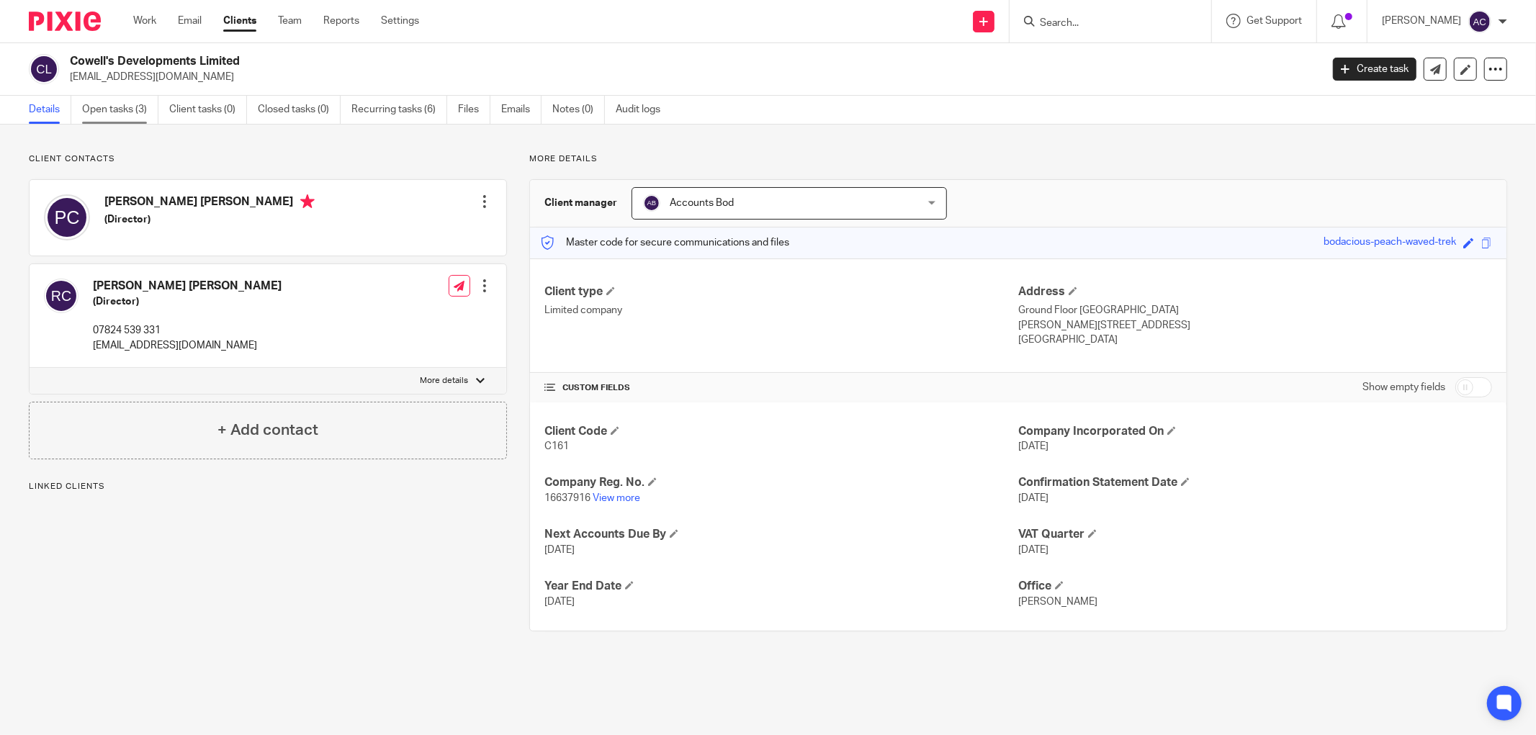
click at [147, 112] on link "Open tasks (3)" at bounding box center [120, 110] width 76 height 28
